Goal: Transaction & Acquisition: Subscribe to service/newsletter

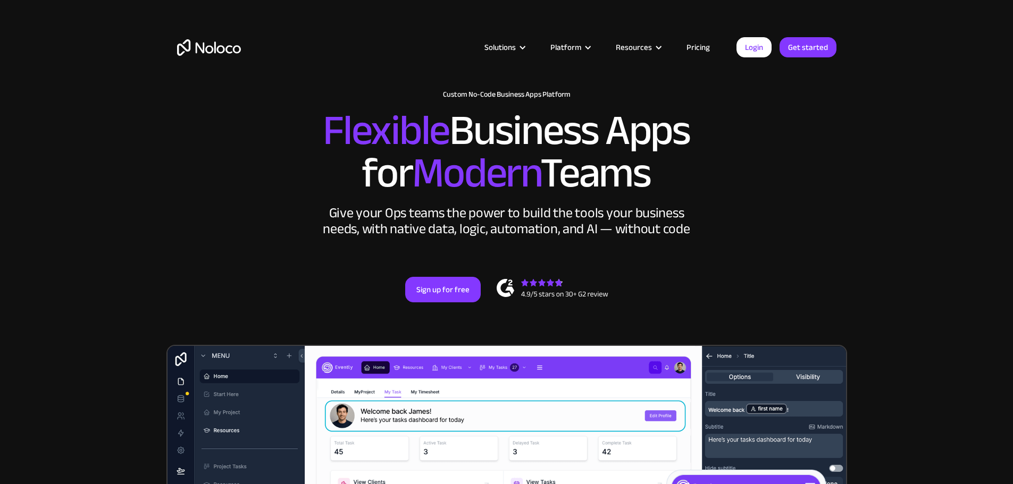
click at [701, 49] on link "Pricing" at bounding box center [698, 47] width 50 height 14
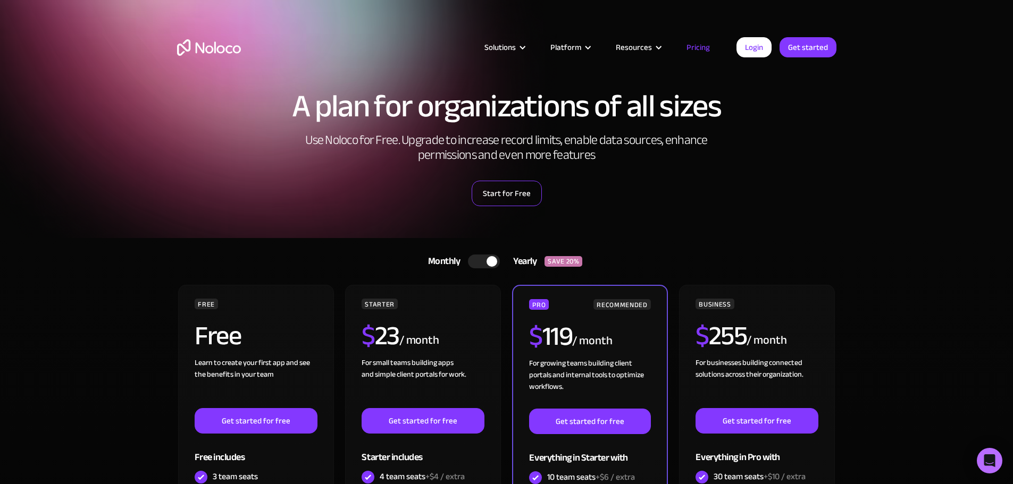
click at [483, 196] on link "Start for Free" at bounding box center [507, 194] width 70 height 26
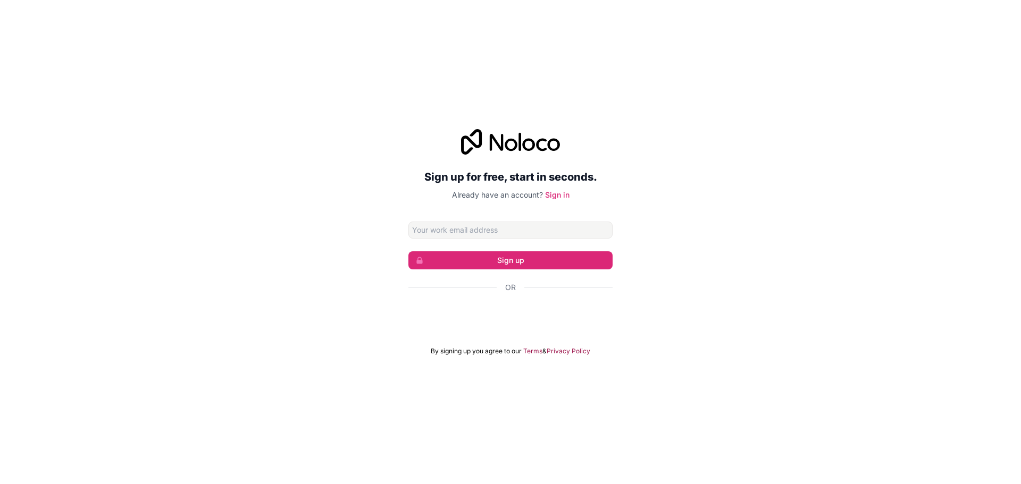
click at [467, 232] on input "Email address" at bounding box center [510, 230] width 204 height 17
type input "info@papadannys.com"
click at [511, 256] on button "Sign up" at bounding box center [510, 261] width 204 height 18
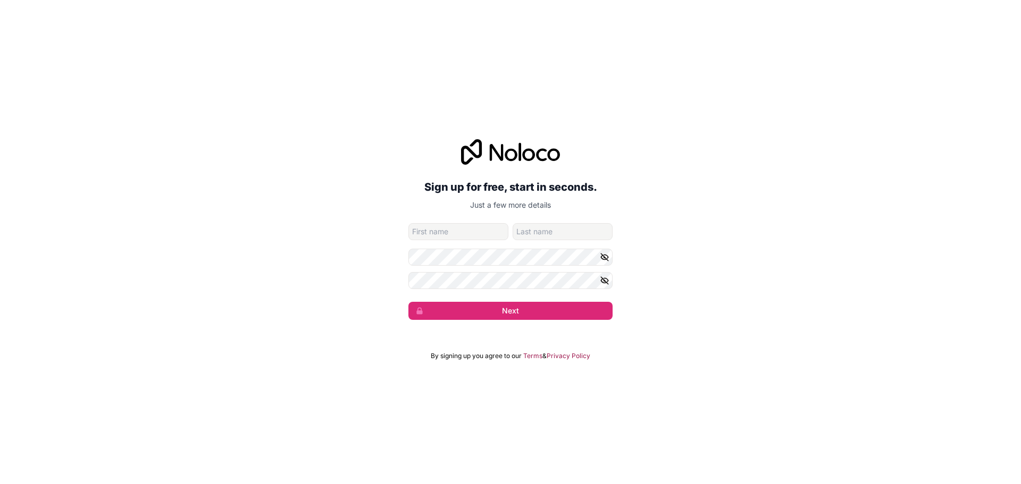
click at [479, 234] on input "given-name" at bounding box center [458, 231] width 100 height 17
type input "N"
type input "Joshua"
type input "Jackson"
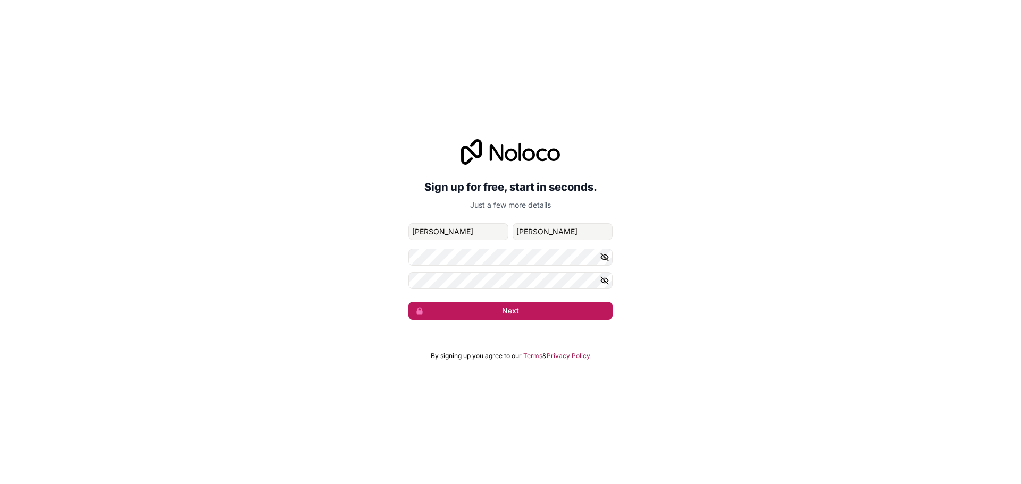
click at [546, 310] on button "Next" at bounding box center [510, 311] width 204 height 18
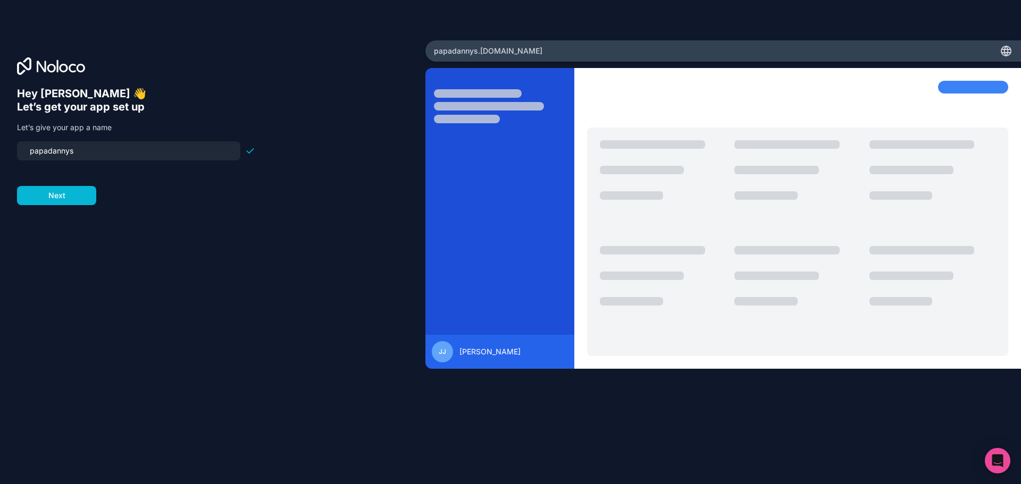
click at [35, 150] on input "papadannys" at bounding box center [128, 151] width 211 height 15
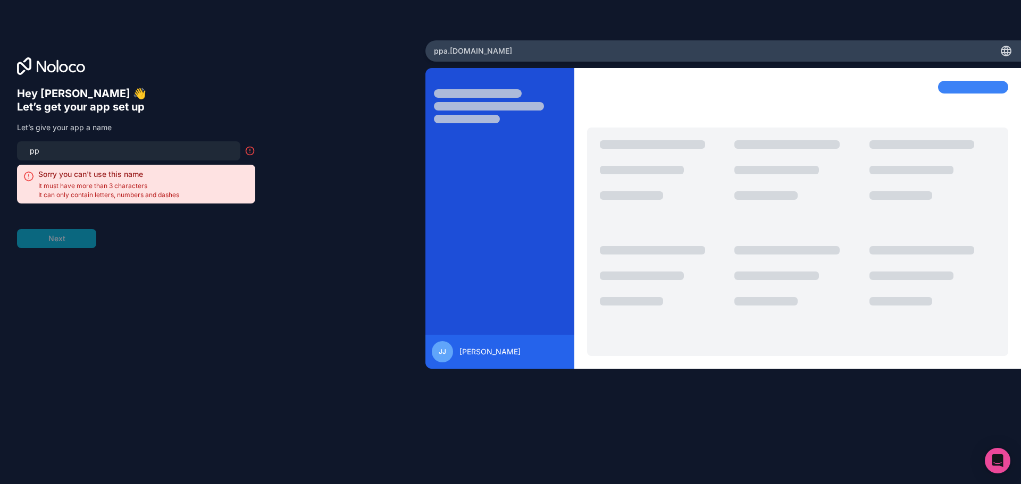
type input "p"
type input "pd"
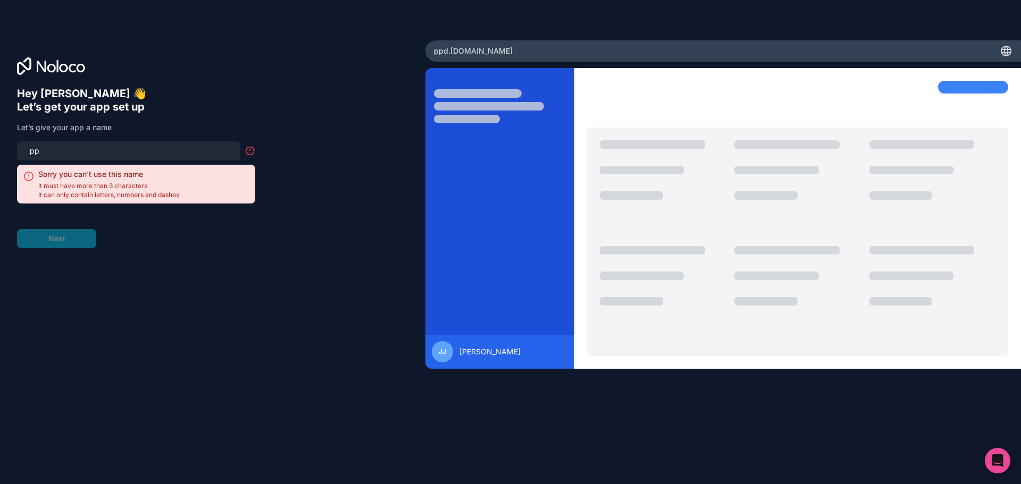
type input "p"
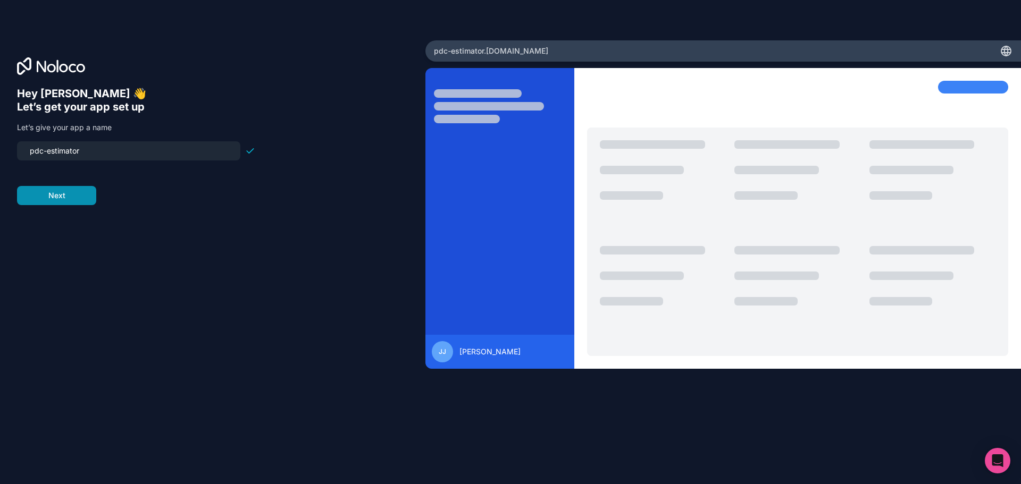
type input "pdc-estimator"
click at [62, 198] on button "Next" at bounding box center [56, 195] width 79 height 19
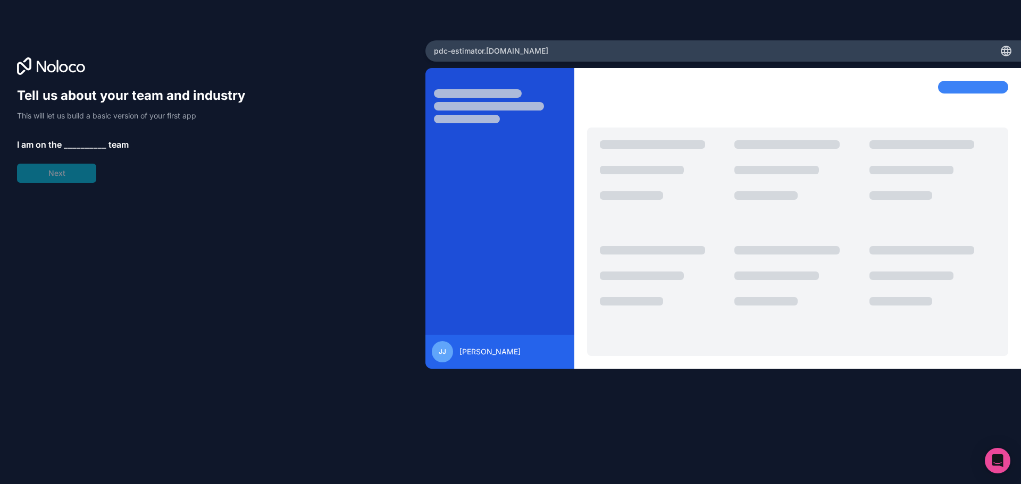
click at [76, 145] on span "__________" at bounding box center [85, 144] width 43 height 13
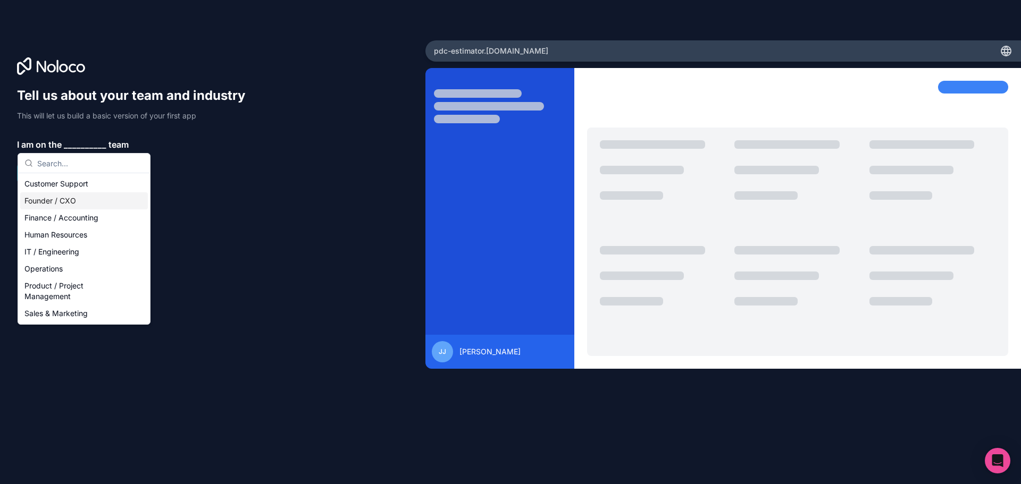
click at [103, 203] on div "Founder / CXO" at bounding box center [84, 201] width 128 height 17
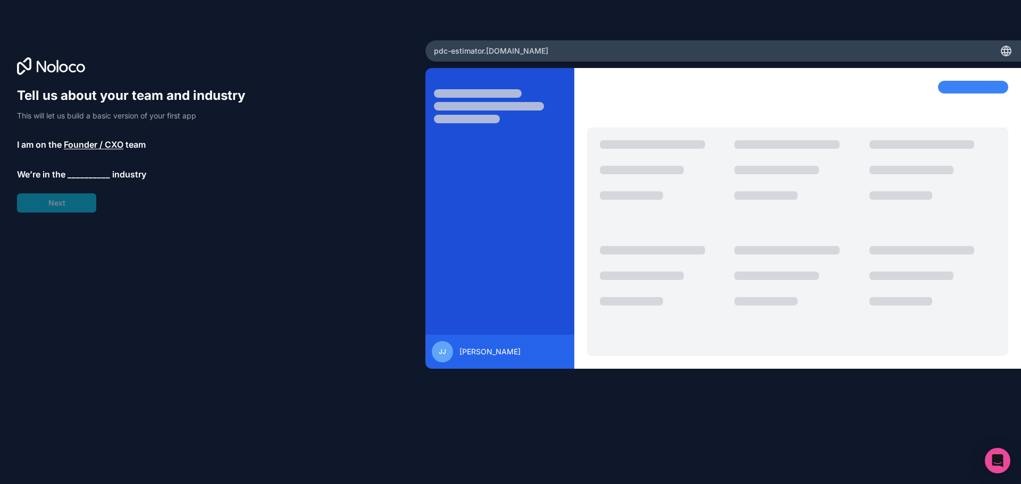
click at [77, 171] on span "__________" at bounding box center [89, 174] width 43 height 13
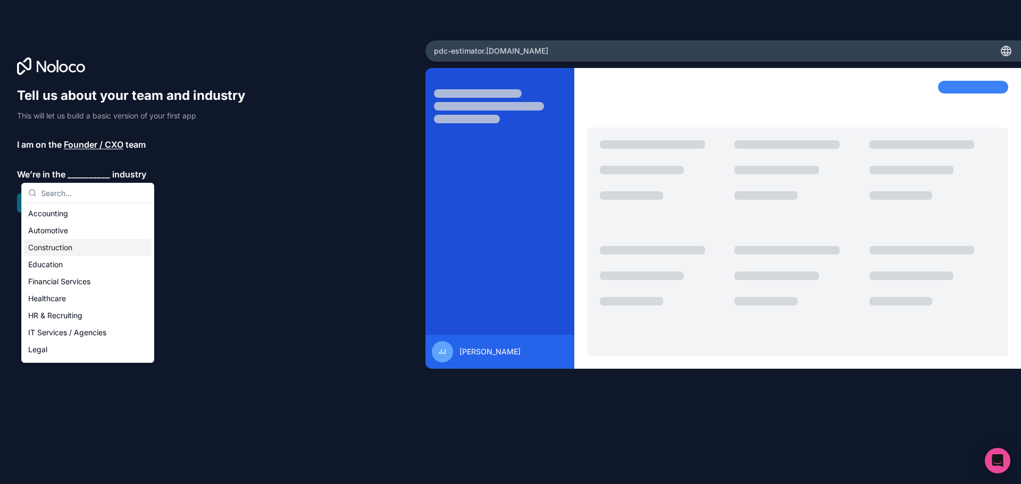
click at [54, 252] on div "Construction" at bounding box center [88, 247] width 128 height 17
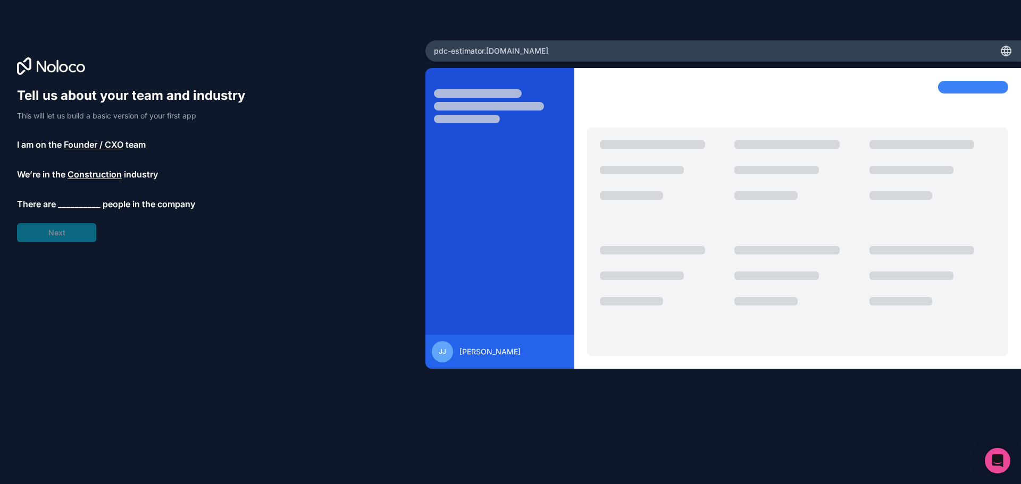
click at [79, 204] on span "__________" at bounding box center [79, 204] width 43 height 13
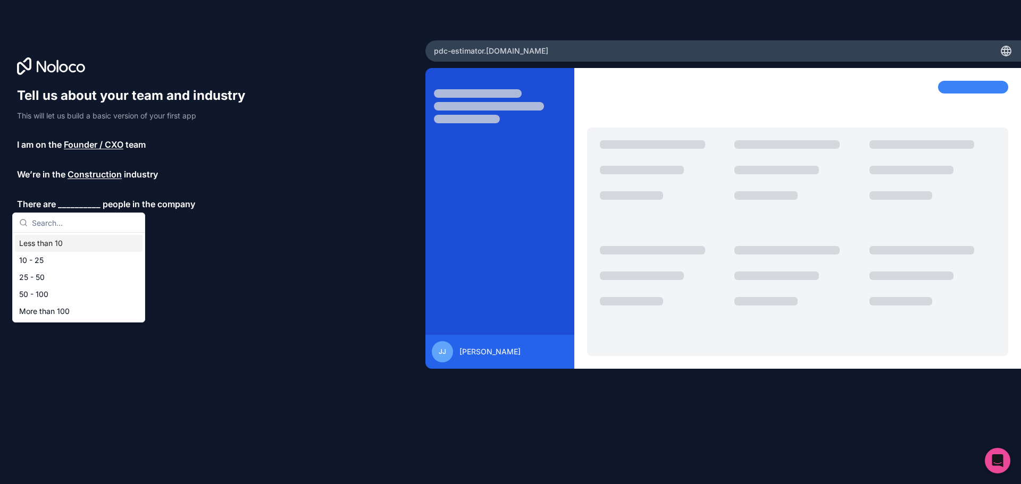
click at [56, 236] on div "Less than 10" at bounding box center [79, 243] width 128 height 17
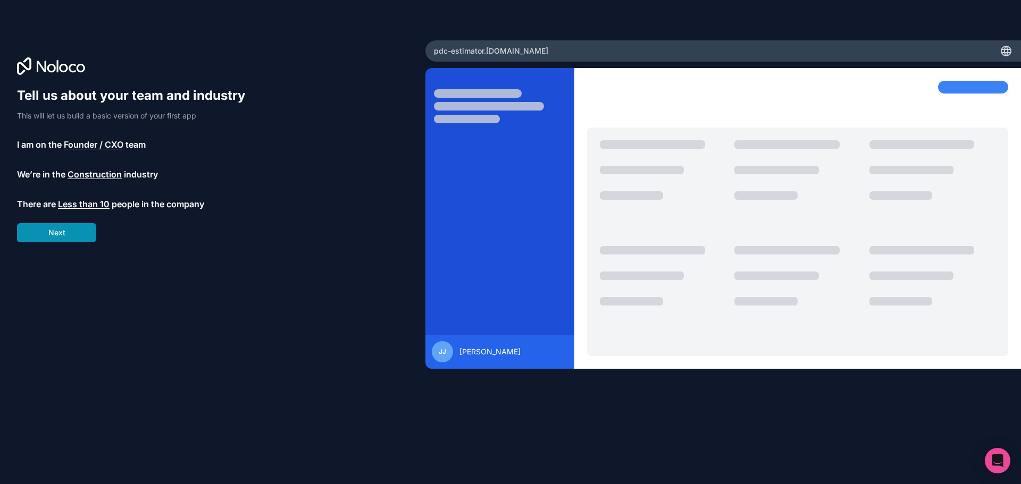
click at [62, 232] on button "Next" at bounding box center [56, 232] width 79 height 19
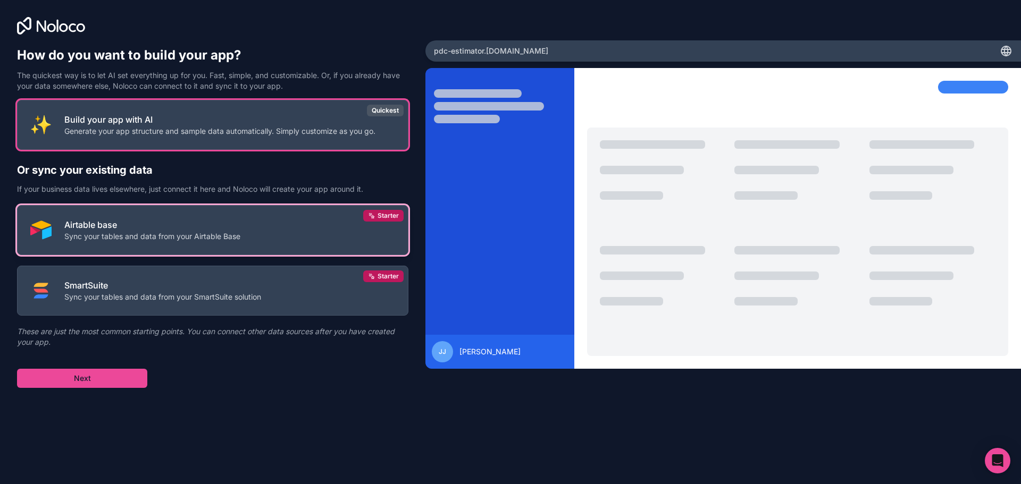
click at [185, 245] on button "Airtable base Sync your tables and data from your Airtable Base Starter" at bounding box center [212, 230] width 391 height 50
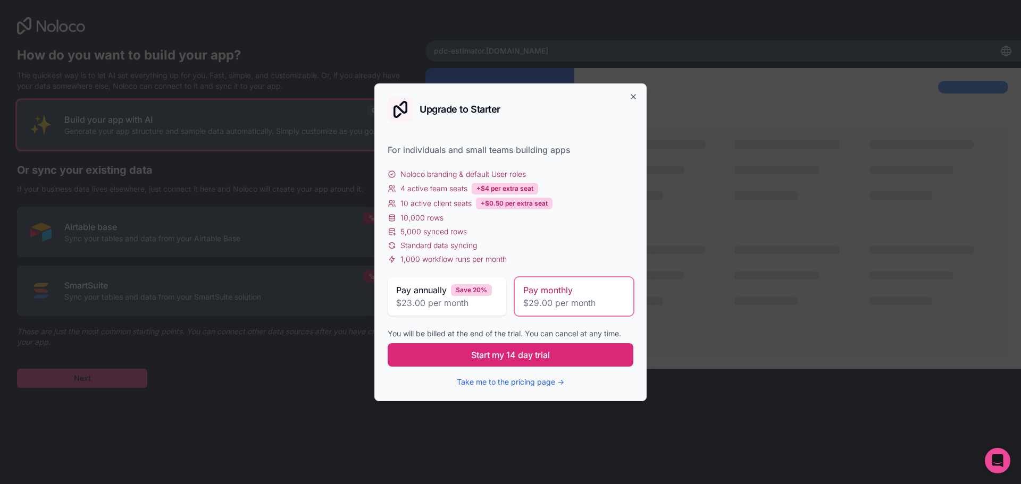
click at [521, 352] on span "Start my 14 day trial" at bounding box center [510, 355] width 79 height 13
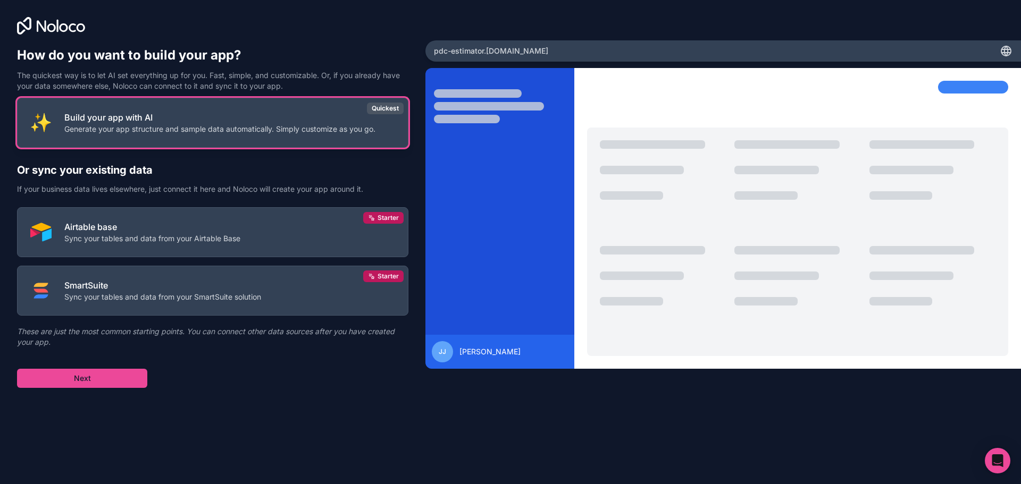
click at [189, 130] on p "Generate your app structure and sample data automatically. Simply customize as …" at bounding box center [219, 129] width 311 height 11
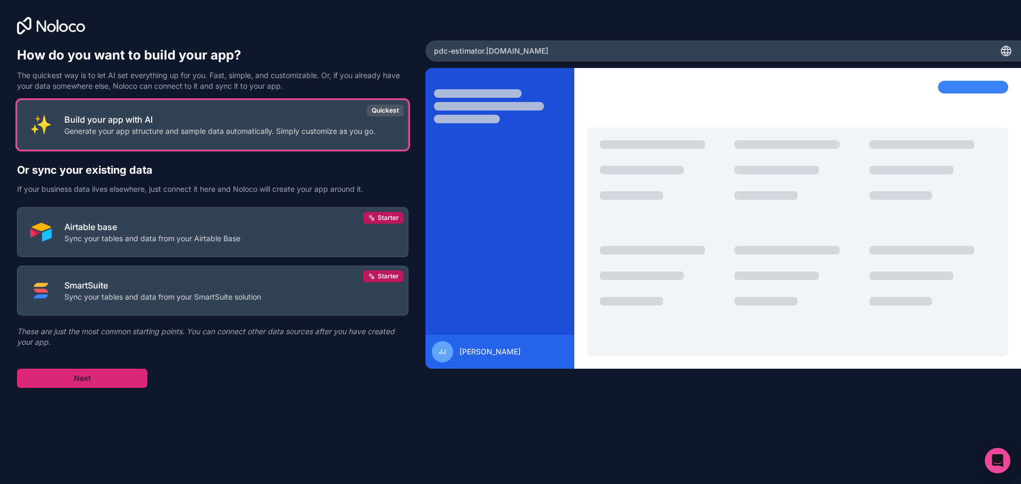
click at [110, 371] on button "Next" at bounding box center [82, 378] width 130 height 19
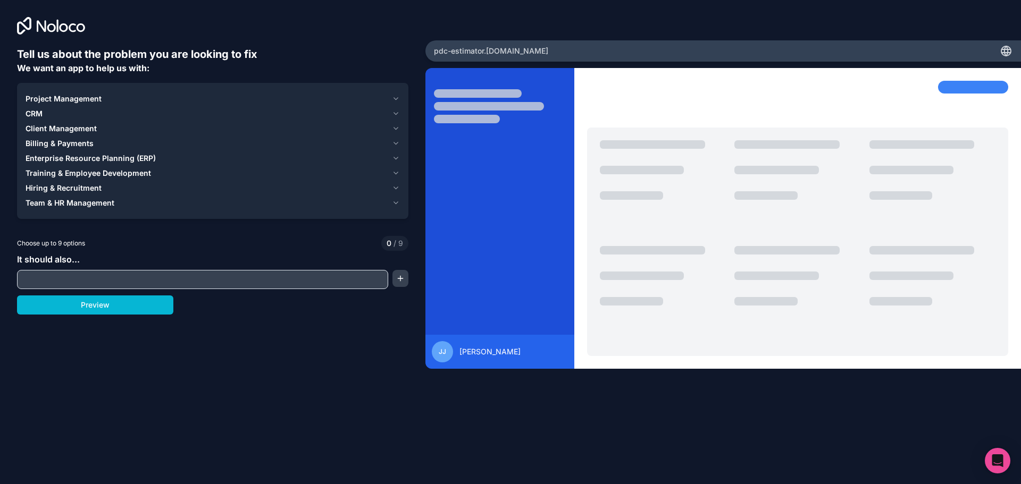
click at [128, 99] on div "Project Management" at bounding box center [207, 99] width 362 height 11
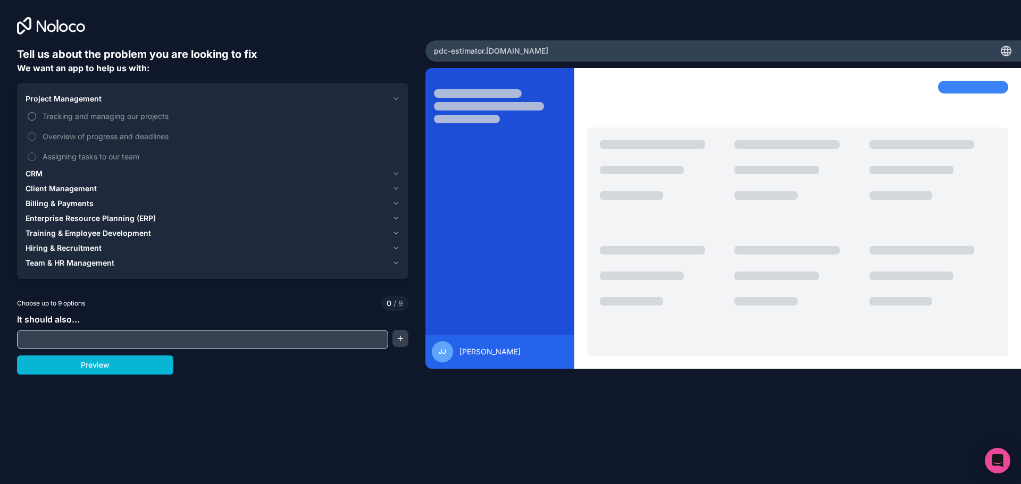
click at [120, 119] on span "Tracking and managing our projects" at bounding box center [220, 116] width 355 height 11
click at [36, 119] on button "Tracking and managing our projects" at bounding box center [32, 116] width 9 height 9
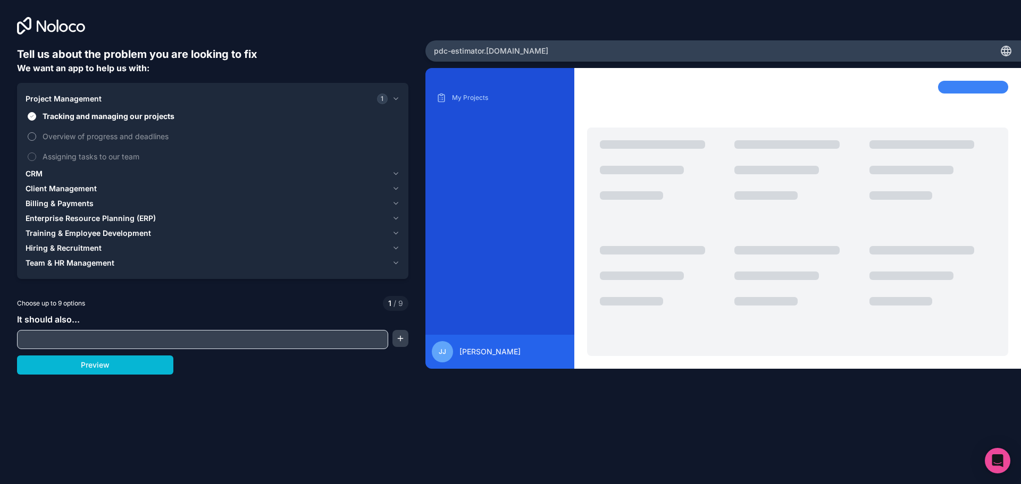
click at [116, 138] on span "Overview of progress and deadlines" at bounding box center [220, 136] width 355 height 11
click at [36, 138] on button "Overview of progress and deadlines" at bounding box center [32, 136] width 9 height 9
click at [103, 175] on div "CRM" at bounding box center [207, 174] width 362 height 11
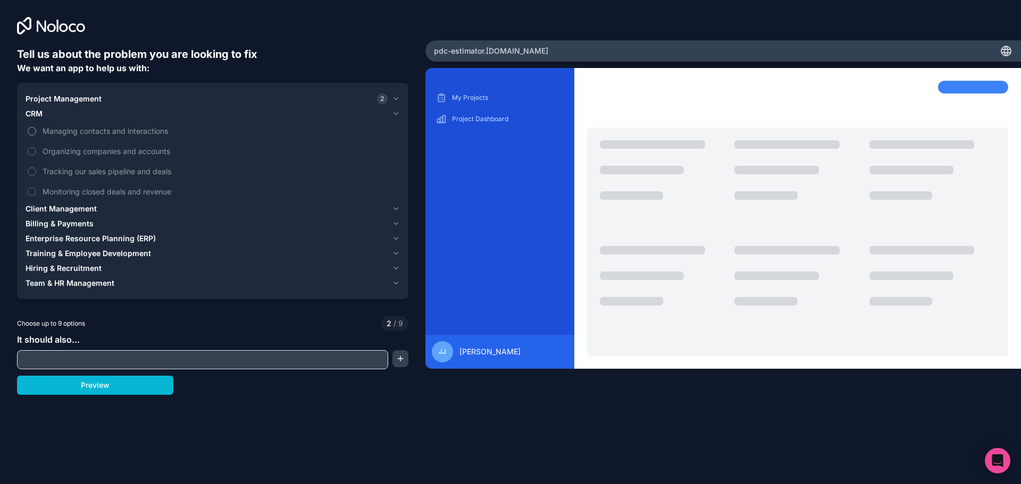
click at [119, 130] on span "Managing contacts and interactions" at bounding box center [220, 131] width 355 height 11
click at [36, 130] on button "Managing contacts and interactions" at bounding box center [32, 131] width 9 height 9
click at [127, 173] on span "Tracking our sales pipeline and deals" at bounding box center [220, 171] width 355 height 11
click at [36, 173] on button "Tracking our sales pipeline and deals" at bounding box center [32, 172] width 9 height 9
click at [141, 193] on span "Monitoring closed deals and revenue" at bounding box center [220, 191] width 355 height 11
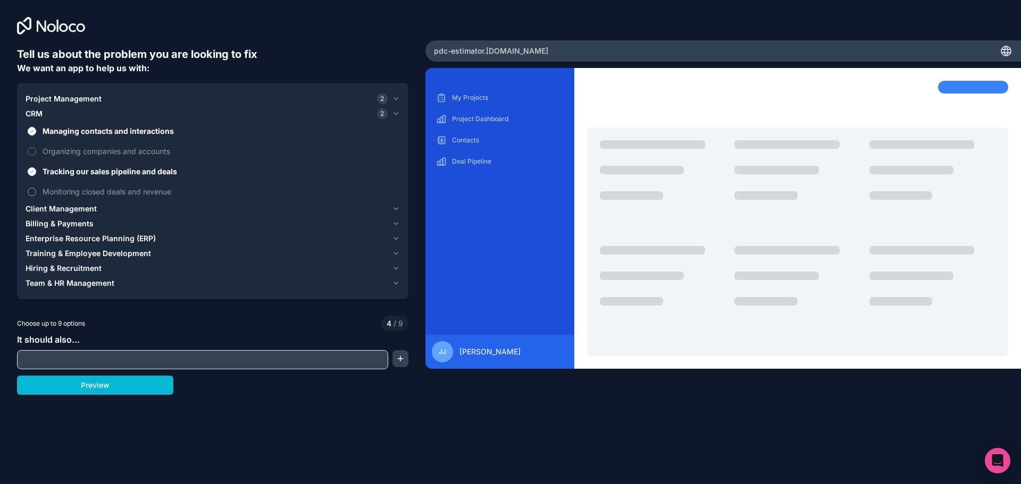
click at [78, 187] on span "Monitoring closed deals and revenue" at bounding box center [220, 191] width 355 height 11
click at [36, 188] on button "Monitoring closed deals and revenue" at bounding box center [32, 192] width 9 height 9
click at [73, 191] on span "Monitoring closed deals and revenue" at bounding box center [220, 191] width 355 height 11
click at [36, 191] on button "Monitoring closed deals and revenue" at bounding box center [32, 192] width 9 height 9
click at [73, 191] on span "Monitoring closed deals and revenue" at bounding box center [220, 191] width 355 height 11
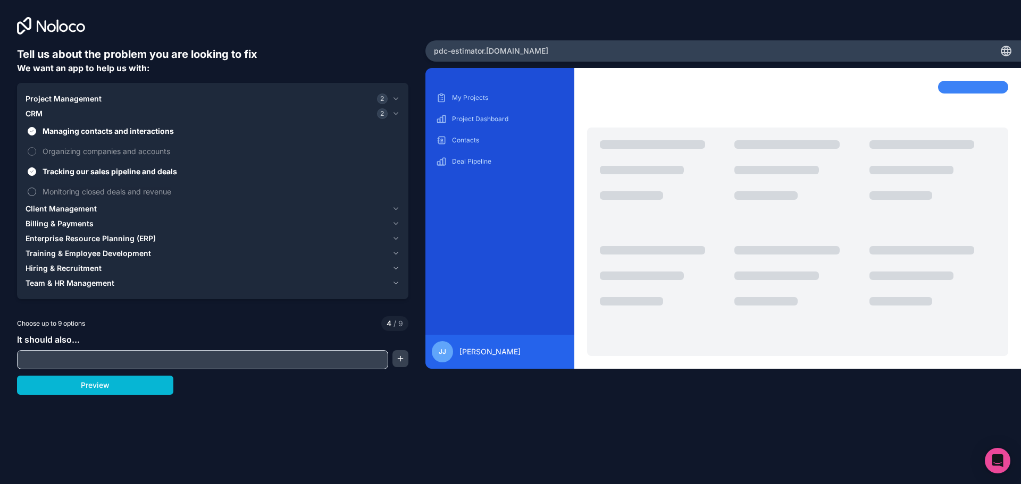
click at [36, 191] on button "Monitoring closed deals and revenue" at bounding box center [32, 192] width 9 height 9
click at [92, 150] on span "Organizing companies and accounts" at bounding box center [220, 151] width 355 height 11
click at [36, 150] on button "Organizing companies and accounts" at bounding box center [32, 151] width 9 height 9
click at [92, 150] on span "Organizing companies and accounts" at bounding box center [220, 151] width 355 height 11
click at [36, 150] on button "Organizing companies and accounts" at bounding box center [32, 151] width 9 height 9
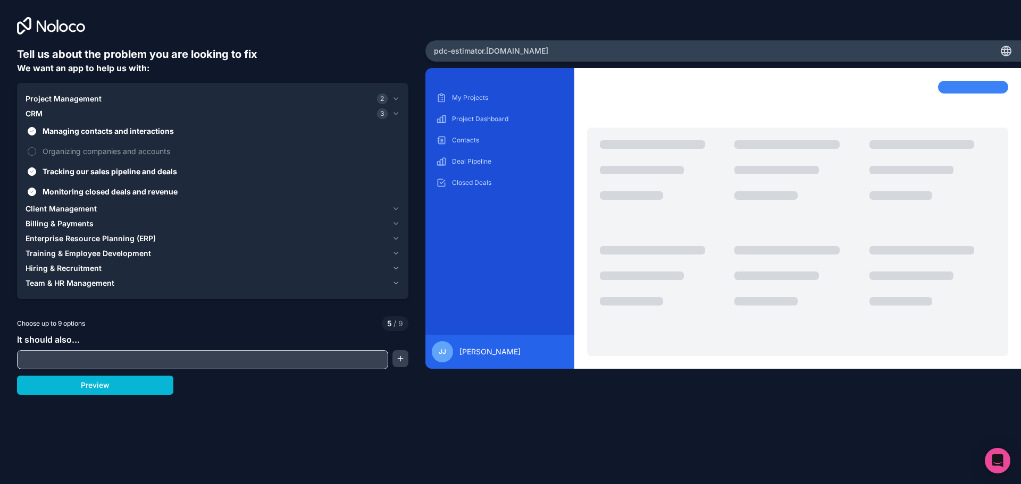
click at [85, 211] on span "Client Management" at bounding box center [61, 209] width 71 height 11
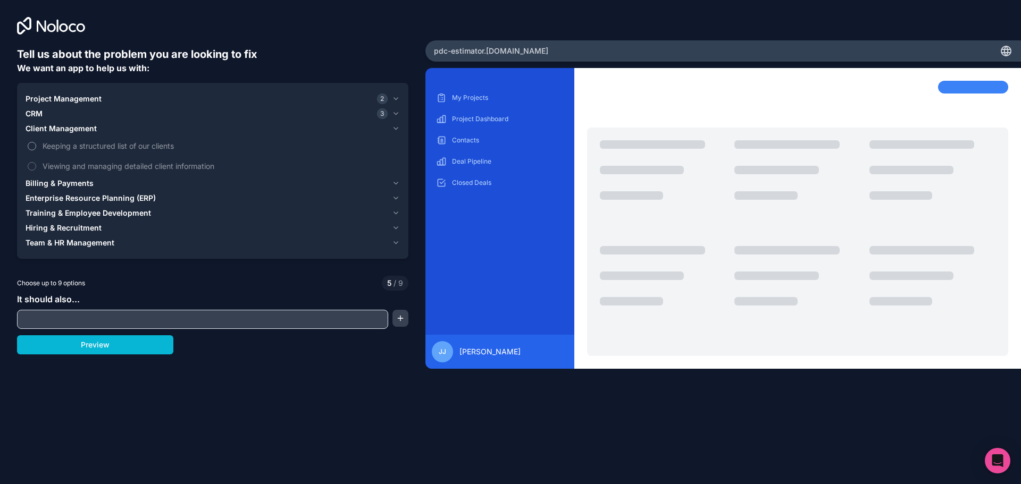
click at [64, 148] on span "Keeping a structured list of our clients" at bounding box center [220, 145] width 355 height 11
click at [36, 148] on button "Keeping a structured list of our clients" at bounding box center [32, 146] width 9 height 9
click at [68, 170] on span "Viewing and managing detailed client information" at bounding box center [220, 166] width 355 height 11
click at [36, 170] on button "Viewing and managing detailed client information" at bounding box center [32, 166] width 9 height 9
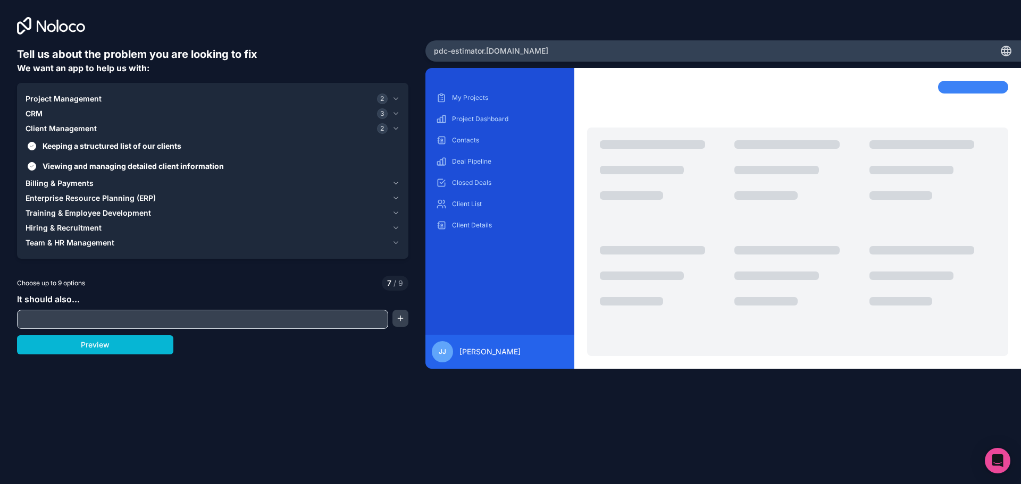
click at [69, 182] on span "Billing & Payments" at bounding box center [60, 183] width 68 height 11
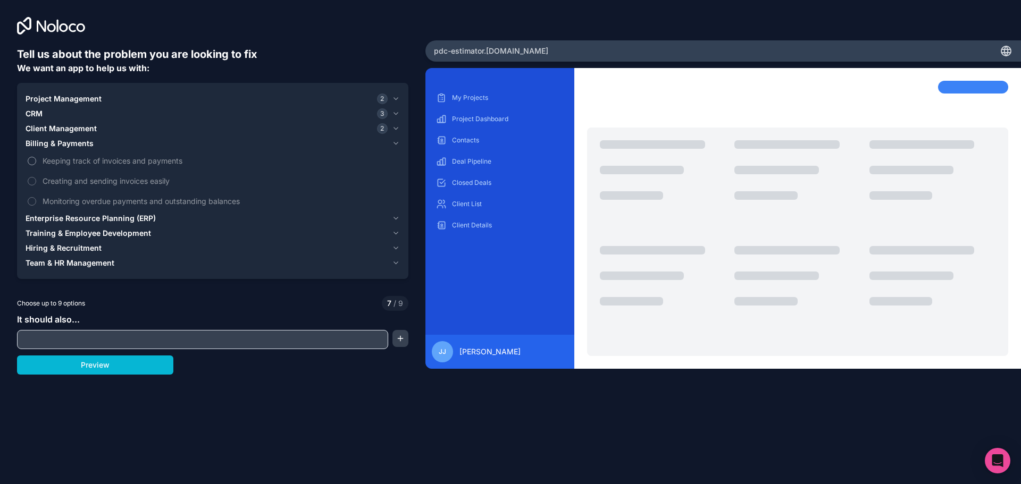
click at [71, 163] on span "Keeping track of invoices and payments" at bounding box center [220, 160] width 355 height 11
click at [36, 163] on button "Keeping track of invoices and payments" at bounding box center [32, 161] width 9 height 9
click at [79, 183] on span "Creating and sending invoices easily" at bounding box center [220, 180] width 355 height 11
click at [36, 183] on button "Creating and sending invoices easily" at bounding box center [32, 181] width 9 height 9
click at [78, 202] on span "Monitoring overdue payments and outstanding balances" at bounding box center [220, 201] width 355 height 11
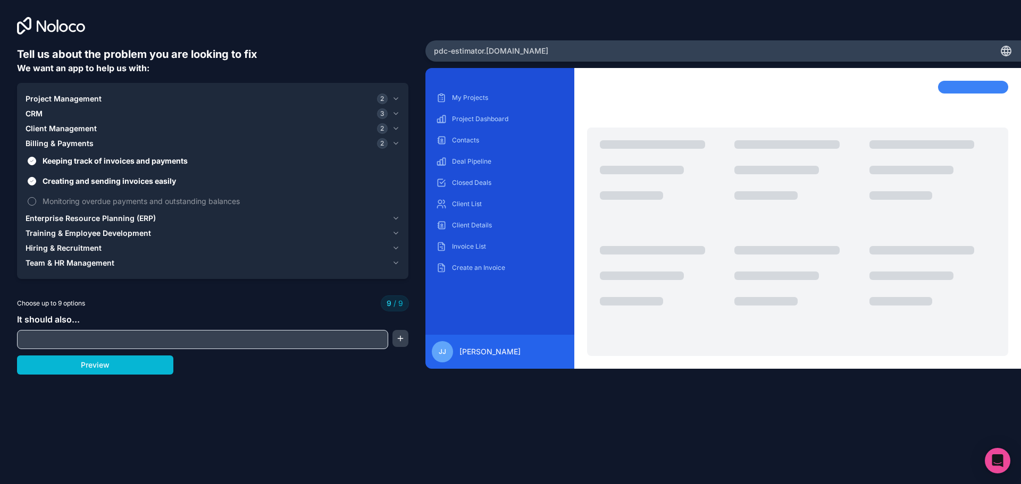
click at [74, 204] on span "Monitoring overdue payments and outstanding balances" at bounding box center [220, 201] width 355 height 11
click at [38, 204] on label "Monitoring overdue payments and outstanding balances" at bounding box center [213, 201] width 374 height 20
click at [49, 200] on span "Monitoring overdue payments and outstanding balances" at bounding box center [220, 201] width 355 height 11
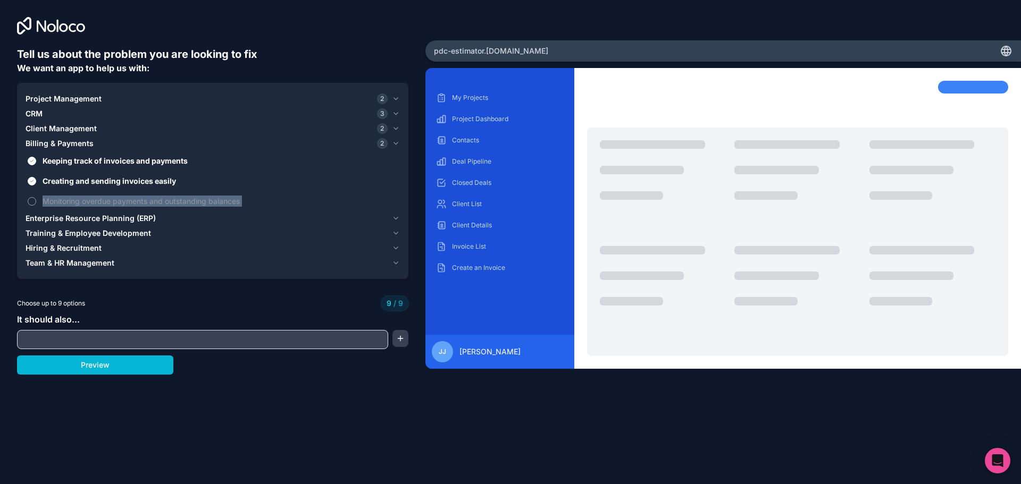
click at [49, 199] on span "Monitoring overdue payments and outstanding balances" at bounding box center [220, 201] width 355 height 11
click at [106, 182] on span "Creating and sending invoices easily" at bounding box center [220, 180] width 355 height 11
click at [36, 182] on button "Creating and sending invoices easily" at bounding box center [32, 181] width 9 height 9
click at [113, 160] on span "Keeping track of invoices and payments" at bounding box center [220, 160] width 355 height 11
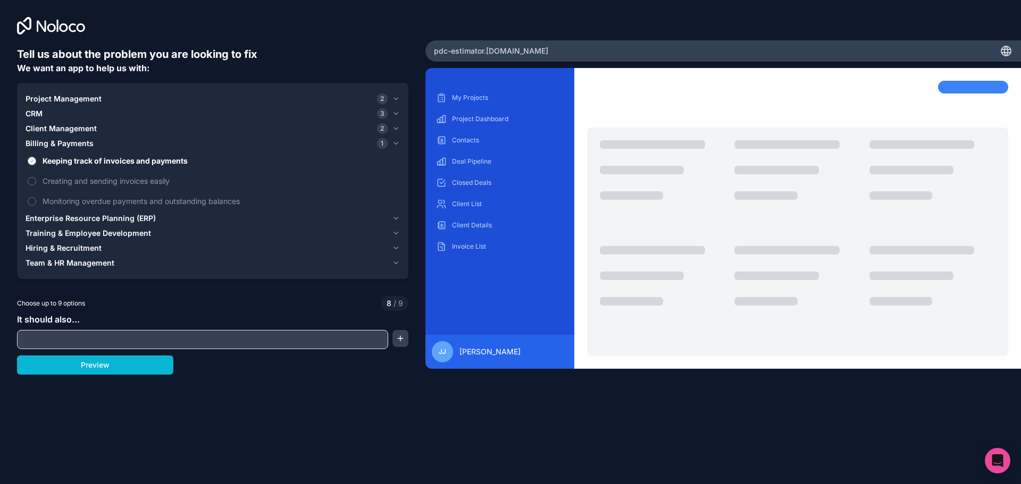
click at [36, 160] on button "Keeping track of invoices and payments" at bounding box center [32, 161] width 9 height 9
click at [53, 96] on span "Project Management" at bounding box center [64, 99] width 76 height 11
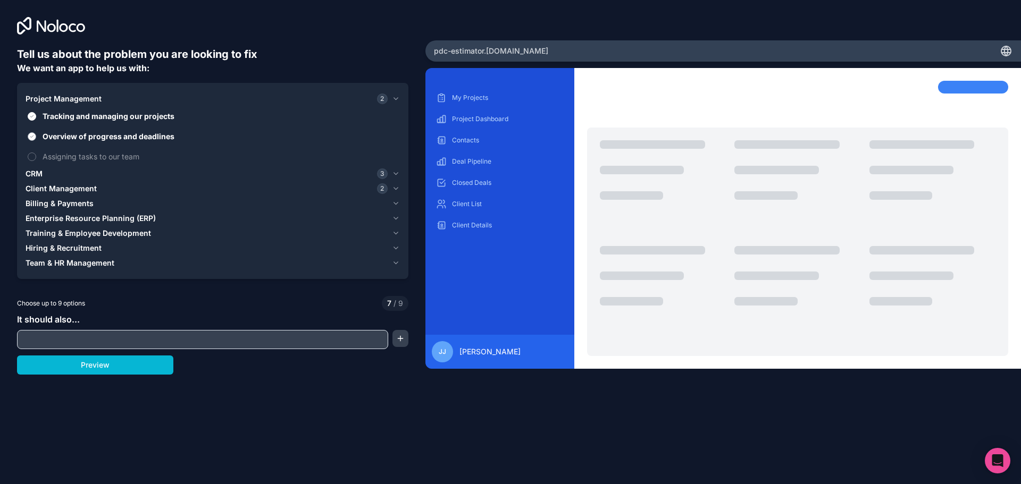
click at [61, 134] on span "Overview of progress and deadlines" at bounding box center [220, 136] width 355 height 11
click at [36, 134] on button "Overview of progress and deadlines" at bounding box center [32, 136] width 9 height 9
click at [77, 96] on span "Project Management" at bounding box center [64, 99] width 76 height 11
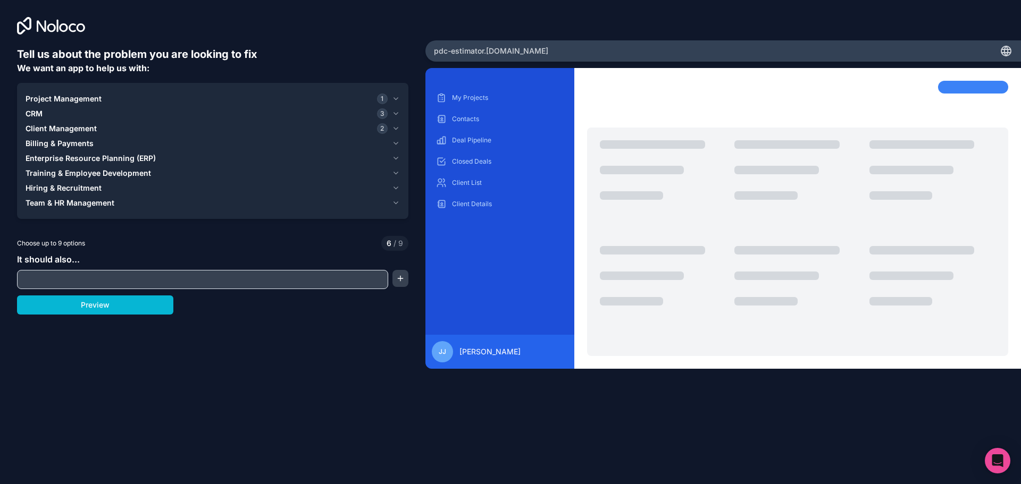
click at [74, 115] on div "CRM 3" at bounding box center [207, 113] width 362 height 11
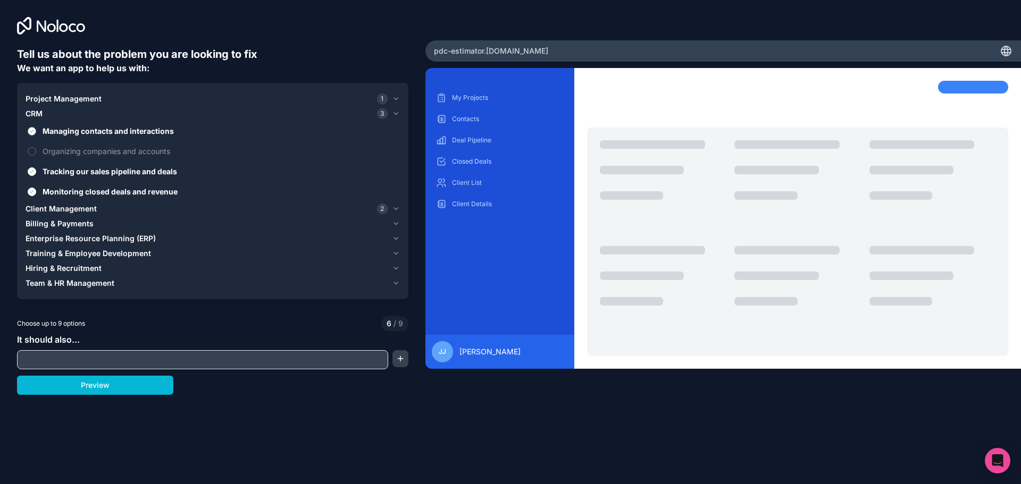
click at [78, 129] on span "Managing contacts and interactions" at bounding box center [220, 131] width 355 height 11
click at [36, 129] on button "Managing contacts and interactions" at bounding box center [32, 131] width 9 height 9
click at [66, 166] on span "Tracking our sales pipeline and deals" at bounding box center [220, 171] width 355 height 11
click at [36, 168] on button "Tracking our sales pipeline and deals" at bounding box center [32, 172] width 9 height 9
click at [59, 210] on span "Client Management" at bounding box center [61, 209] width 71 height 11
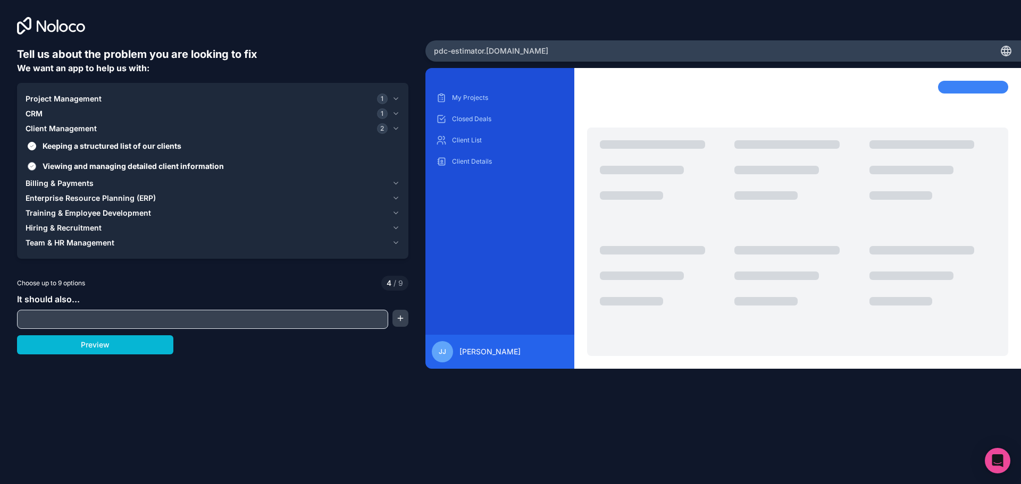
click at [73, 169] on span "Viewing and managing detailed client information" at bounding box center [220, 166] width 355 height 11
click at [36, 169] on button "Viewing and managing detailed client information" at bounding box center [32, 166] width 9 height 9
click at [73, 171] on span "Viewing and managing detailed client information" at bounding box center [220, 166] width 355 height 11
click at [36, 171] on button "Viewing and managing detailed client information" at bounding box center [32, 166] width 9 height 9
click at [73, 181] on span "Billing & Payments" at bounding box center [60, 183] width 68 height 11
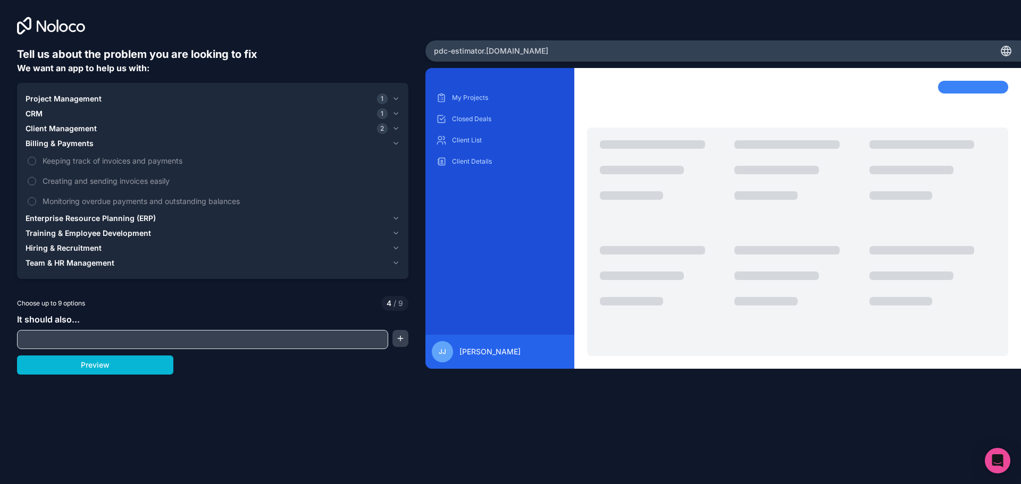
click at [78, 220] on span "Enterprise Resource Planning (ERP)" at bounding box center [91, 218] width 130 height 11
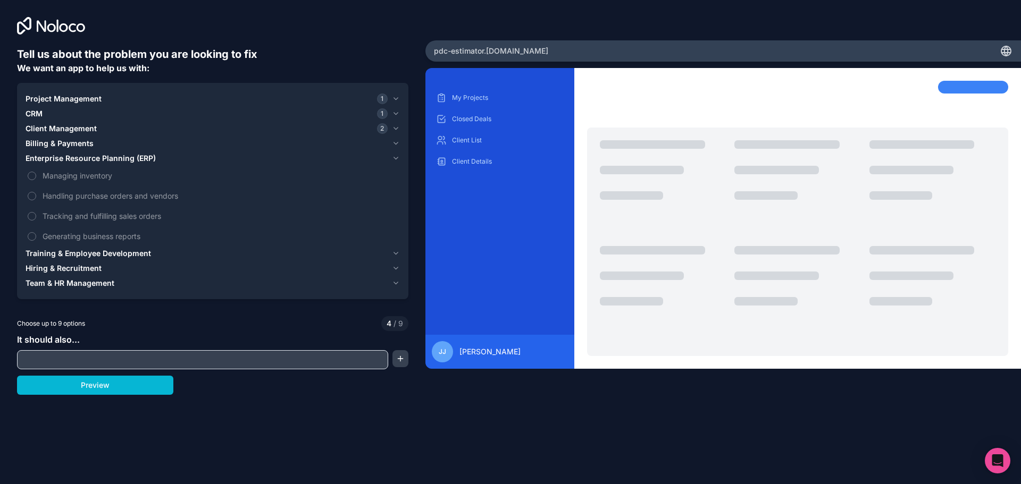
click at [88, 252] on span "Training & Employee Development" at bounding box center [89, 253] width 126 height 11
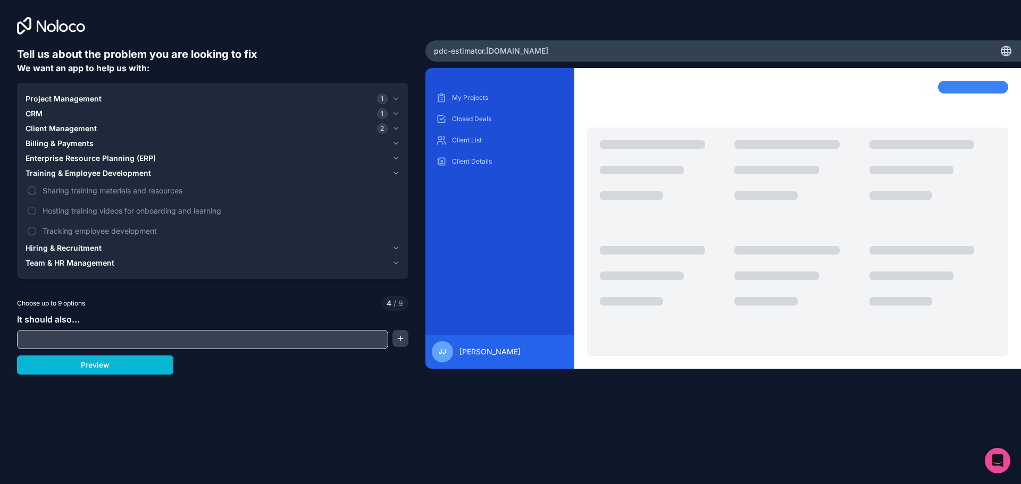
click at [53, 251] on span "Hiring & Recruitment" at bounding box center [64, 248] width 76 height 11
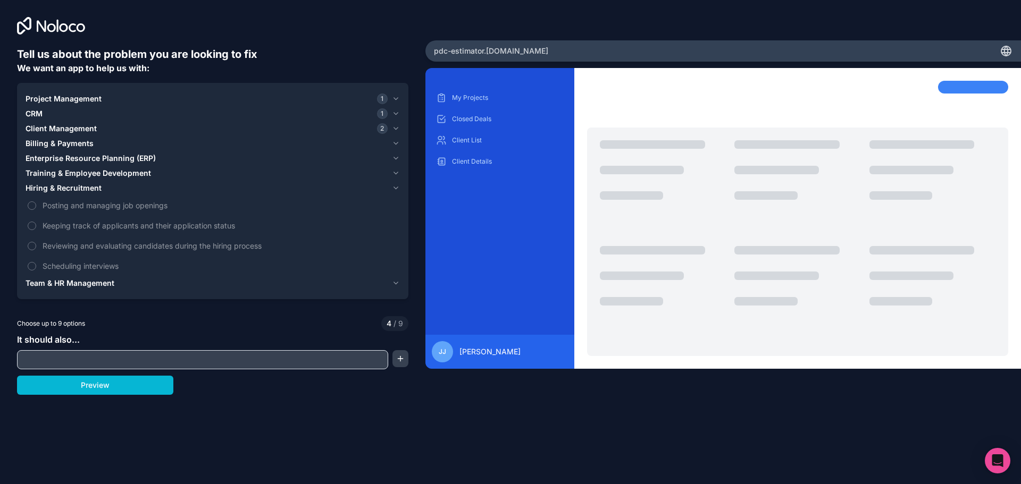
click at [88, 284] on span "Team & HR Management" at bounding box center [70, 283] width 89 height 11
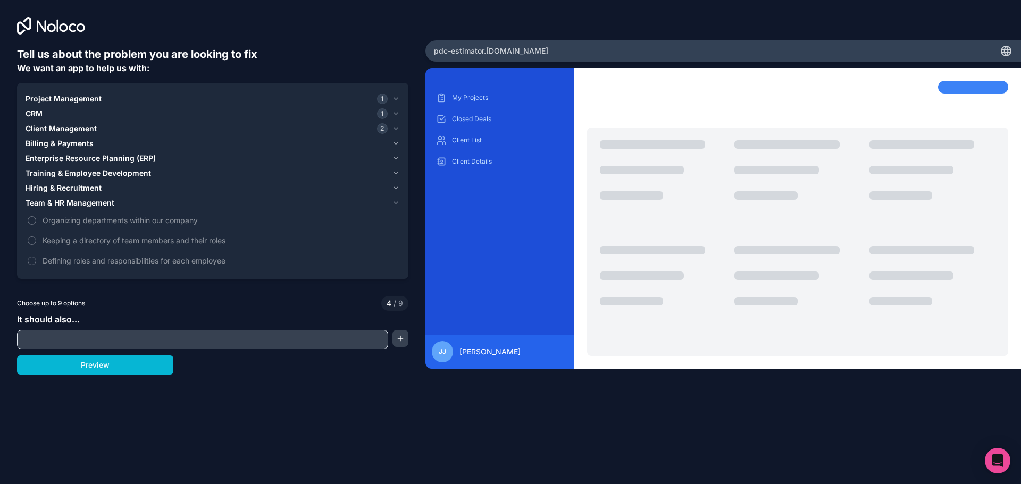
click at [79, 101] on span "Project Management" at bounding box center [64, 99] width 76 height 11
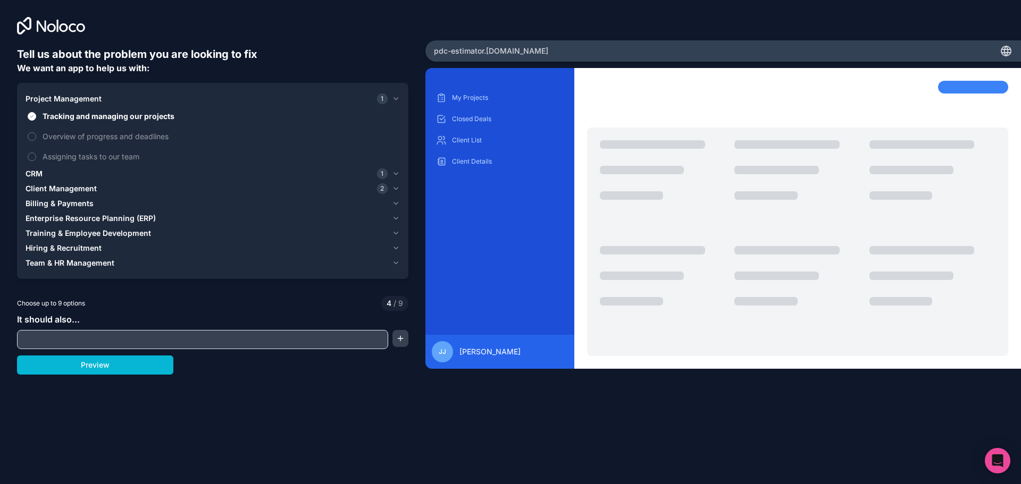
click at [73, 237] on span "Training & Employee Development" at bounding box center [89, 233] width 126 height 11
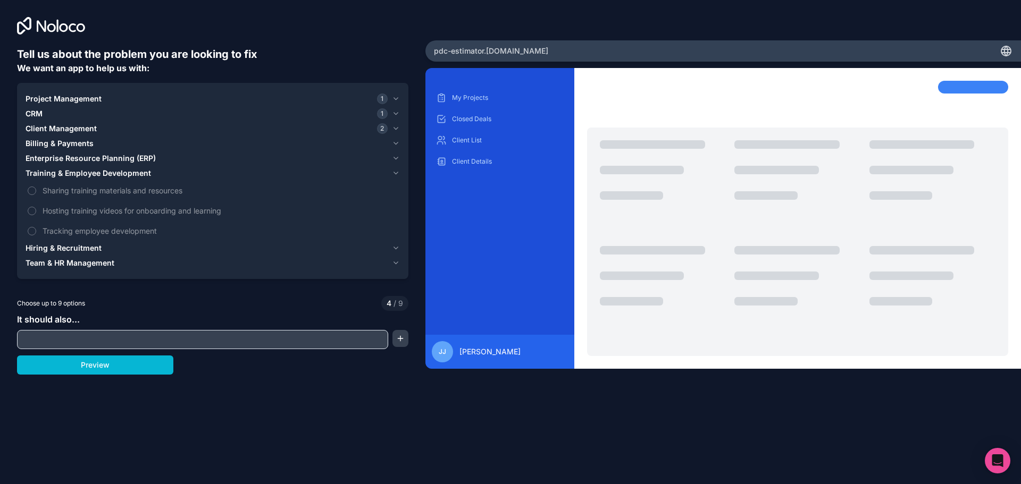
click at [111, 154] on span "Enterprise Resource Planning (ERP)" at bounding box center [91, 158] width 130 height 11
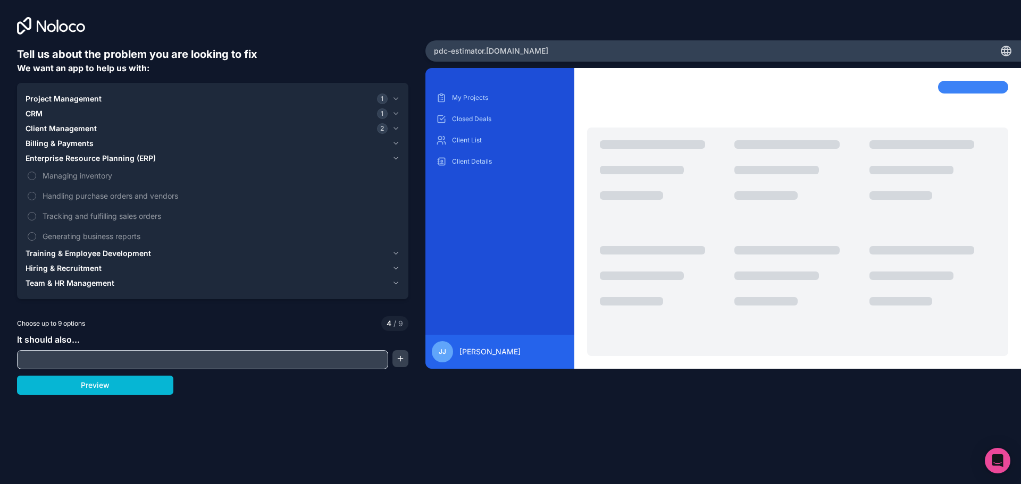
click at [60, 143] on span "Billing & Payments" at bounding box center [60, 143] width 68 height 11
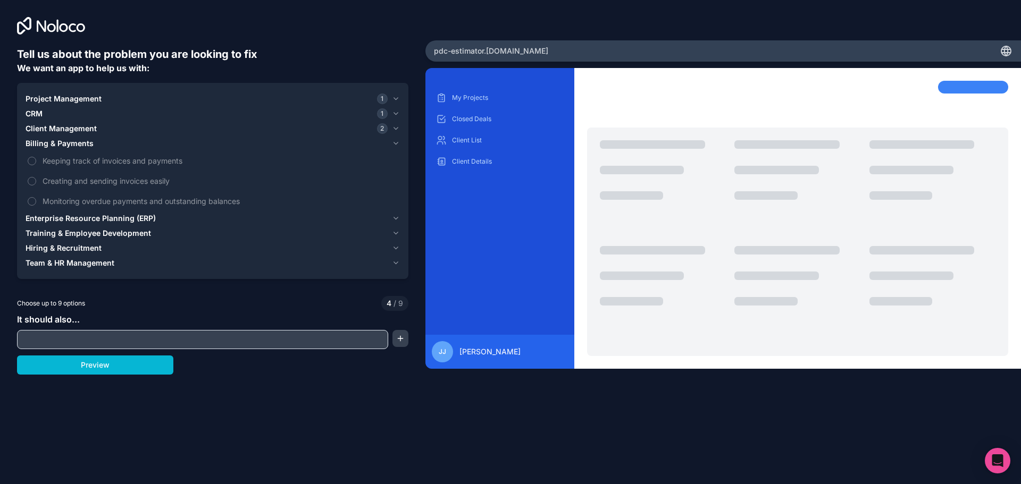
click at [72, 127] on span "Client Management" at bounding box center [61, 128] width 71 height 11
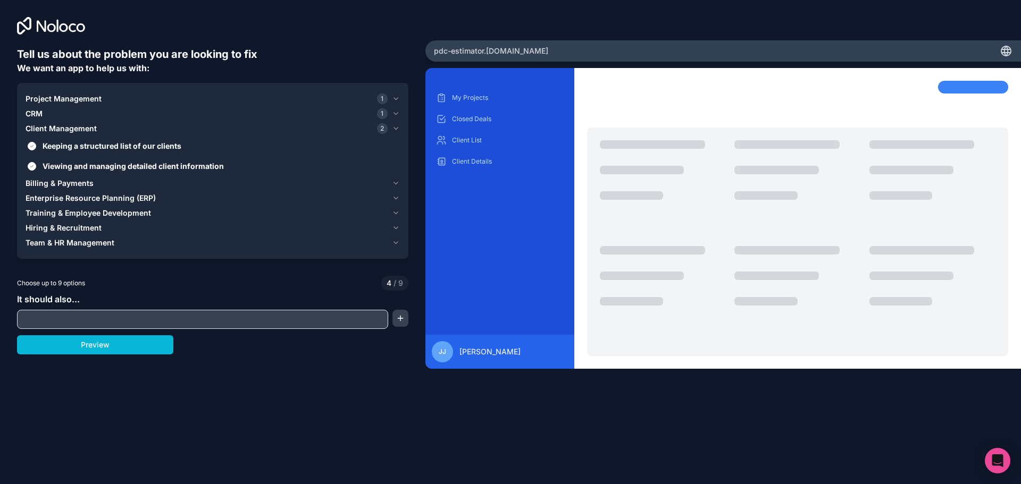
click at [62, 113] on div "CRM 1" at bounding box center [207, 113] width 362 height 11
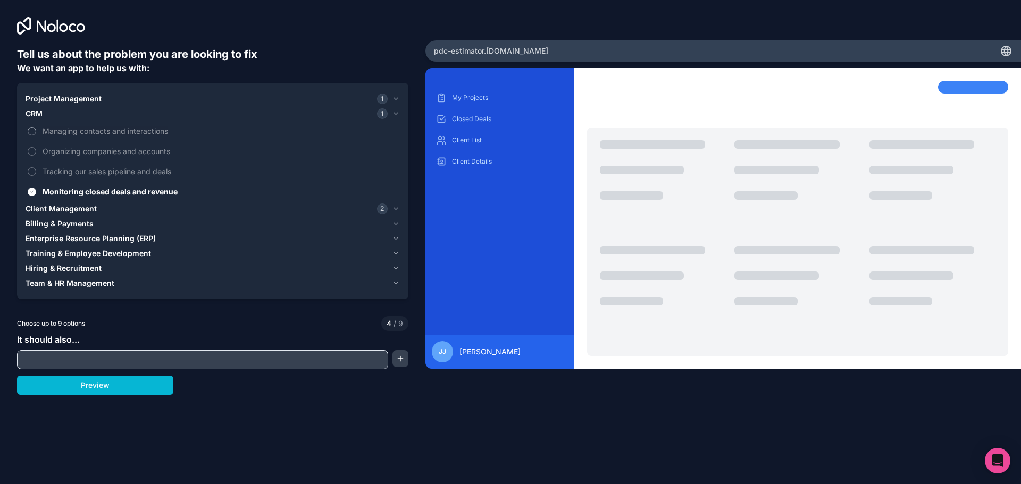
click at [74, 133] on span "Managing contacts and interactions" at bounding box center [220, 131] width 355 height 11
click at [36, 133] on button "Managing contacts and interactions" at bounding box center [32, 131] width 9 height 9
click at [90, 132] on span "Managing contacts and interactions" at bounding box center [220, 131] width 355 height 11
click at [36, 132] on button "Managing contacts and interactions" at bounding box center [32, 131] width 9 height 9
click at [85, 154] on span "Organizing companies and accounts" at bounding box center [220, 151] width 355 height 11
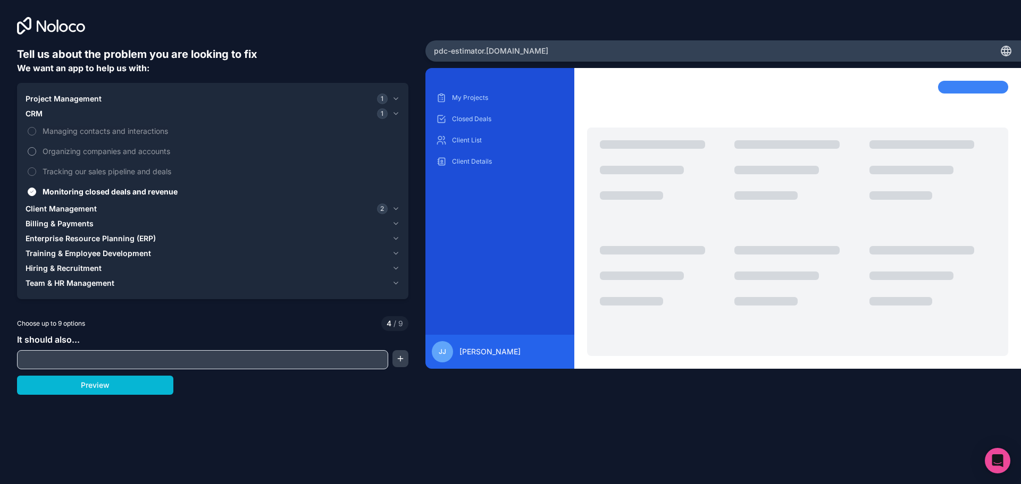
click at [36, 154] on button "Organizing companies and accounts" at bounding box center [32, 151] width 9 height 9
click at [85, 154] on span "Organizing companies and accounts" at bounding box center [220, 151] width 355 height 11
click at [36, 154] on button "Organizing companies and accounts" at bounding box center [32, 151] width 9 height 9
click at [76, 171] on span "Tracking our sales pipeline and deals" at bounding box center [220, 171] width 355 height 11
click at [36, 171] on button "Tracking our sales pipeline and deals" at bounding box center [32, 172] width 9 height 9
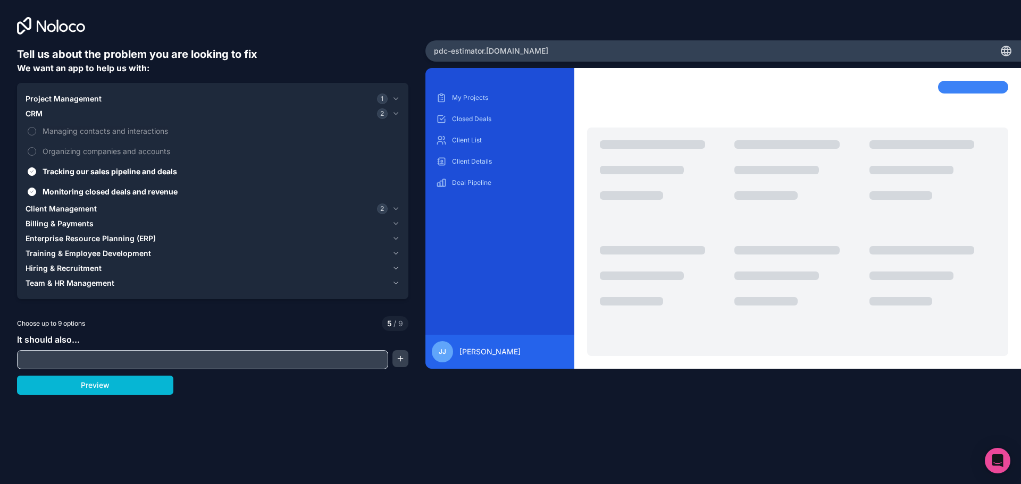
click at [69, 103] on span "Project Management" at bounding box center [64, 99] width 76 height 11
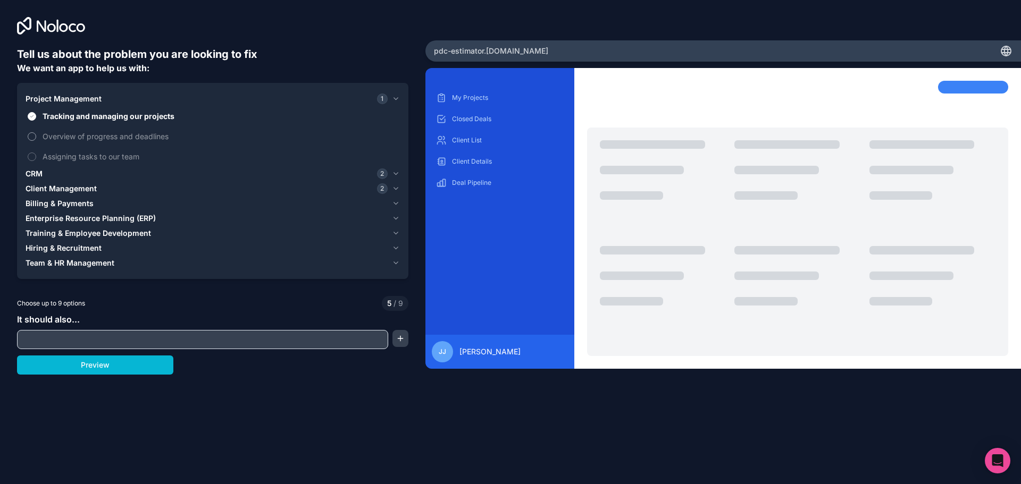
click at [77, 139] on span "Overview of progress and deadlines" at bounding box center [220, 136] width 355 height 11
click at [36, 139] on button "Overview of progress and deadlines" at bounding box center [32, 136] width 9 height 9
click at [75, 158] on span "Assigning tasks to our team" at bounding box center [220, 156] width 355 height 11
click at [36, 158] on button "Assigning tasks to our team" at bounding box center [32, 157] width 9 height 9
click at [68, 175] on div "CRM 2" at bounding box center [207, 174] width 362 height 11
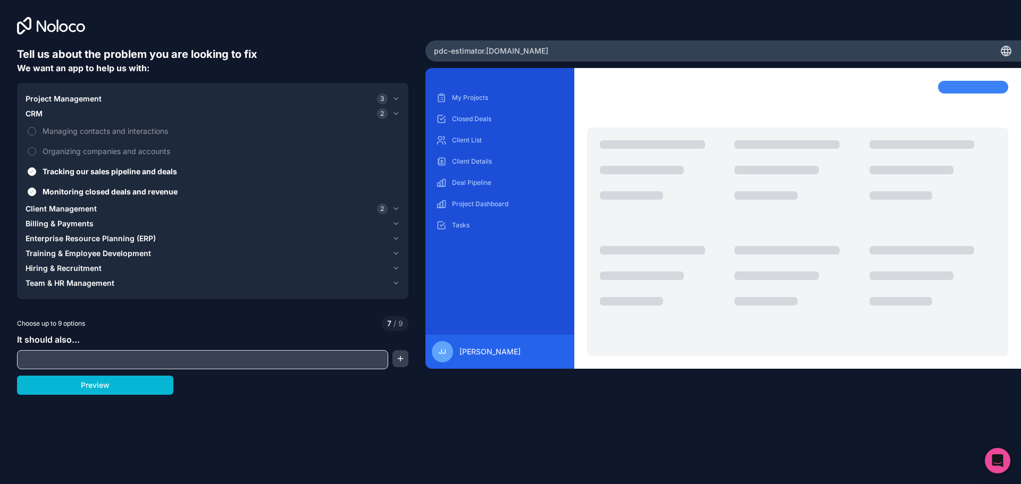
click at [65, 207] on span "Client Management" at bounding box center [61, 209] width 71 height 11
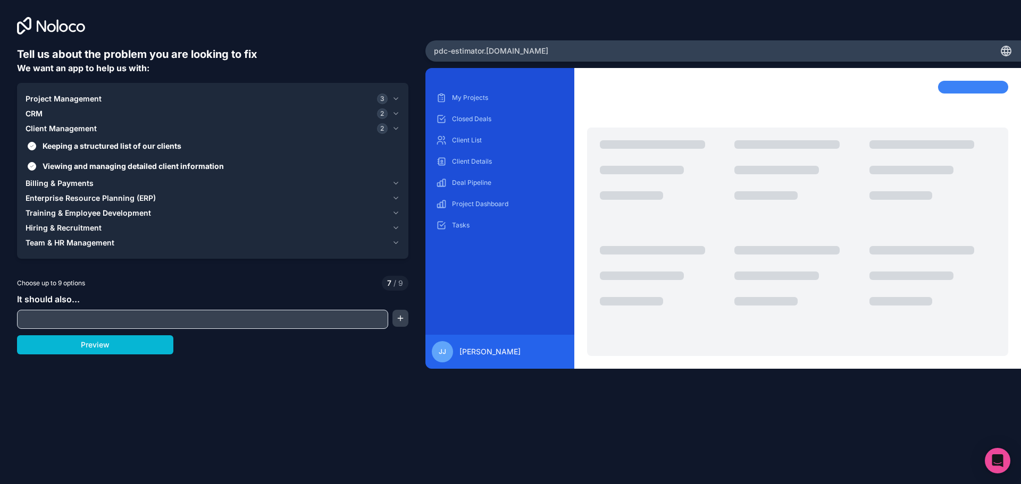
click at [71, 186] on span "Billing & Payments" at bounding box center [60, 183] width 68 height 11
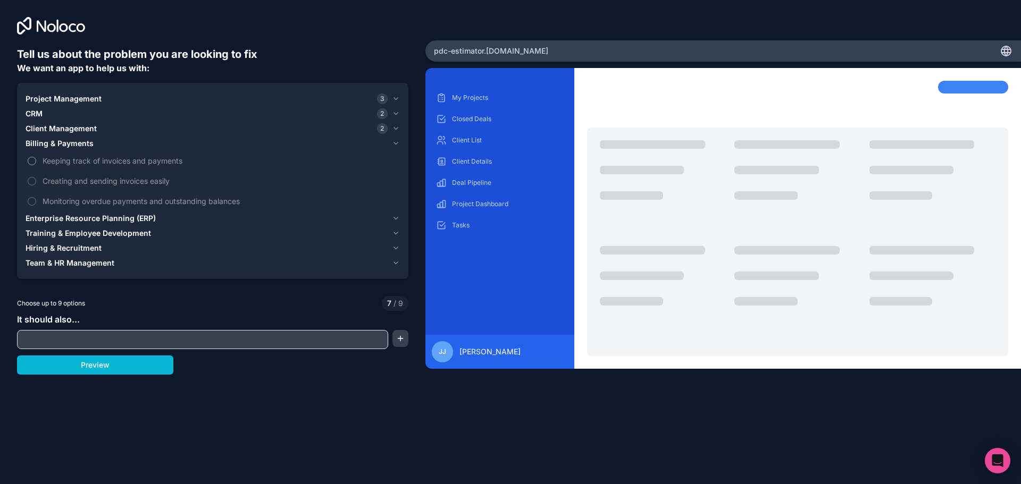
click at [96, 160] on span "Keeping track of invoices and payments" at bounding box center [220, 160] width 355 height 11
click at [36, 160] on button "Keeping track of invoices and payments" at bounding box center [32, 161] width 9 height 9
click at [85, 183] on span "Creating and sending invoices easily" at bounding box center [220, 180] width 355 height 11
click at [36, 183] on button "Creating and sending invoices easily" at bounding box center [32, 181] width 9 height 9
click at [86, 199] on span "Monitoring overdue payments and outstanding balances" at bounding box center [220, 201] width 355 height 11
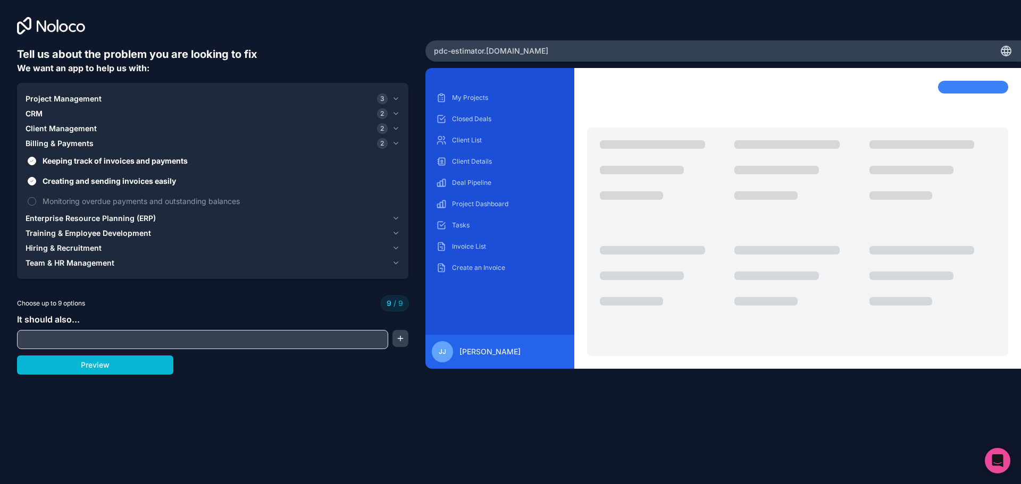
click at [83, 124] on span "Client Management" at bounding box center [61, 128] width 71 height 11
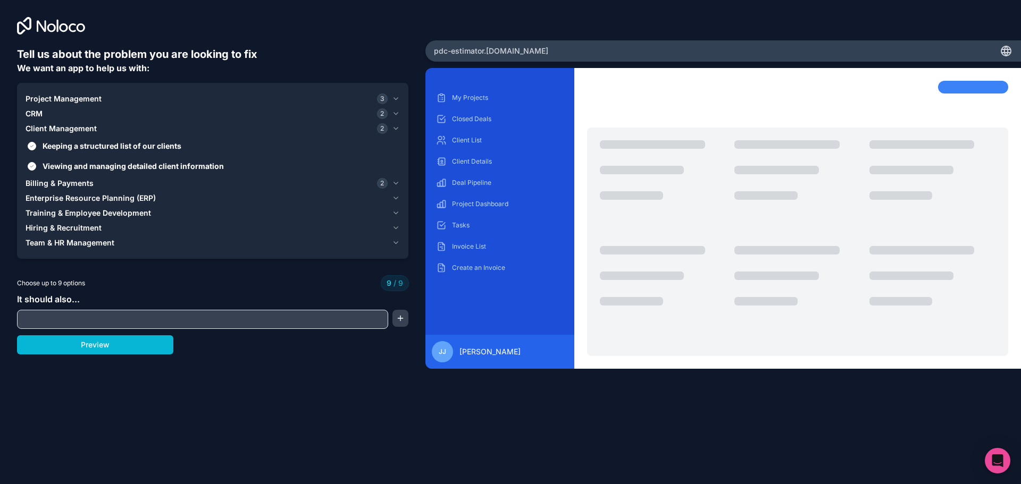
click at [80, 111] on div "CRM 2" at bounding box center [207, 113] width 362 height 11
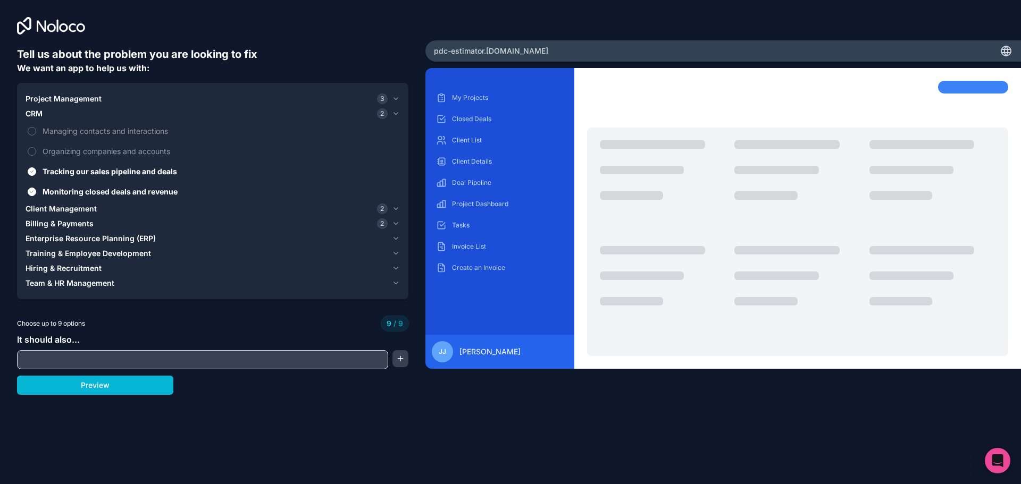
click at [86, 104] on span "Project Management" at bounding box center [64, 99] width 76 height 11
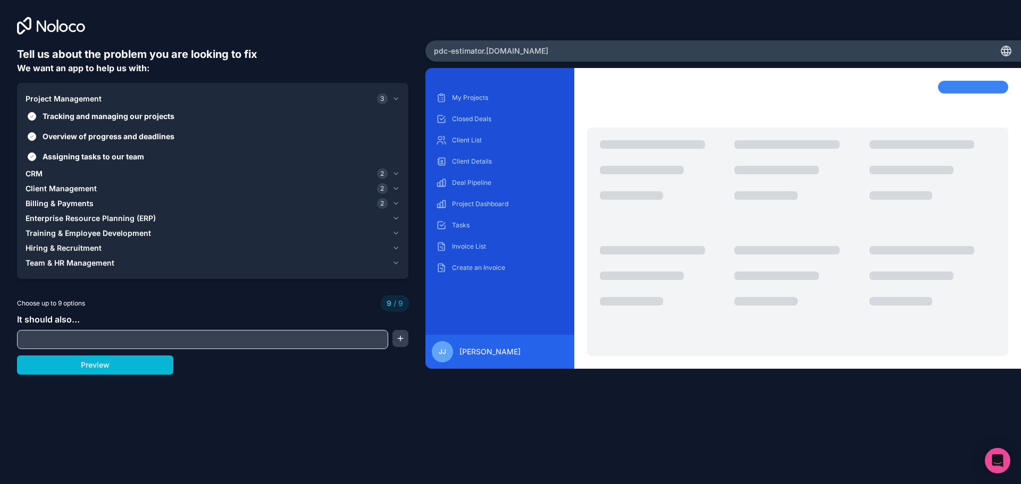
click at [66, 194] on span "Client Management" at bounding box center [61, 188] width 71 height 11
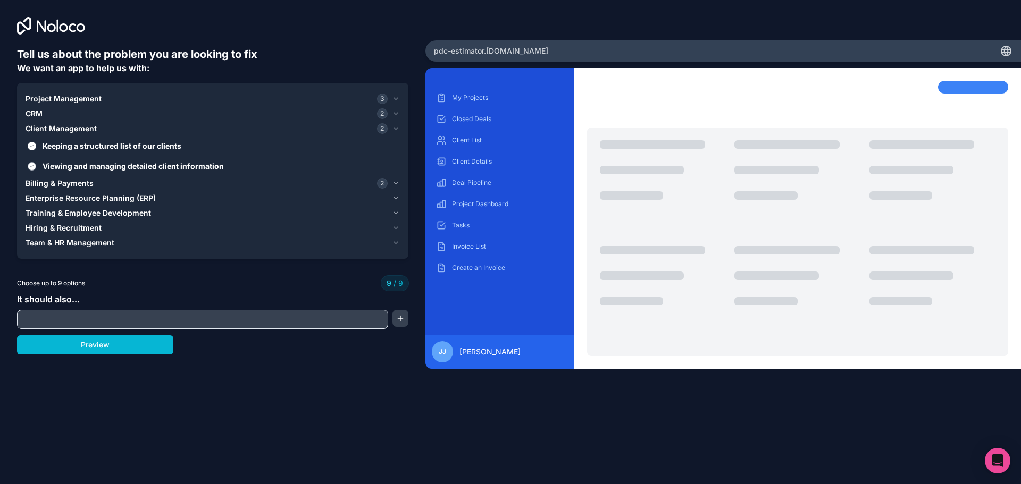
click at [76, 164] on span "Viewing and managing detailed client information" at bounding box center [220, 166] width 355 height 11
click at [36, 164] on button "Viewing and managing detailed client information" at bounding box center [32, 166] width 9 height 9
click at [77, 199] on span "Enterprise Resource Planning (ERP)" at bounding box center [91, 198] width 130 height 11
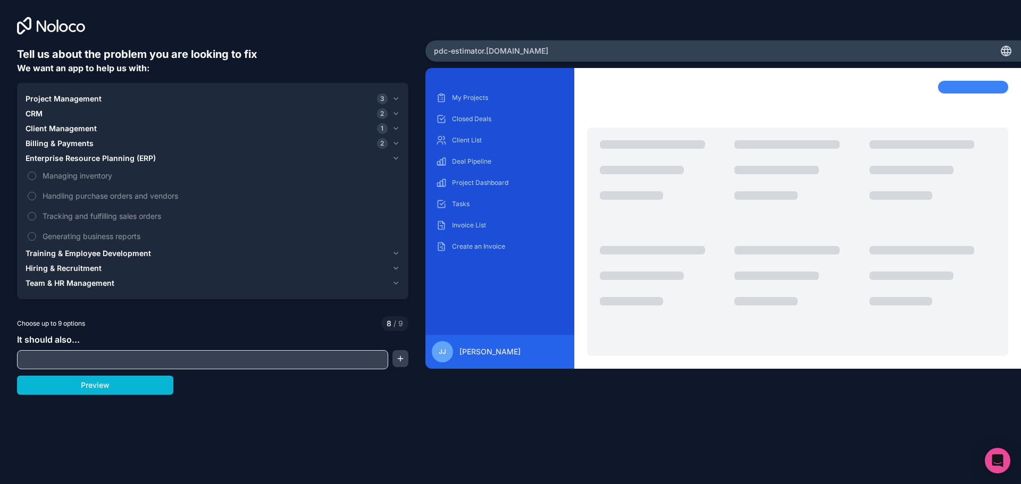
click at [88, 146] on span "Billing & Payments" at bounding box center [60, 143] width 68 height 11
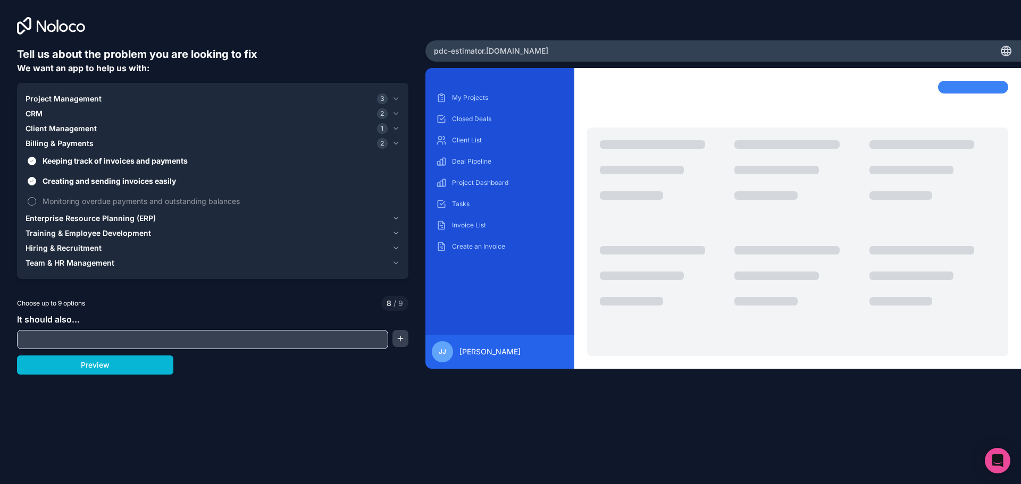
click at [88, 194] on label "Monitoring overdue payments and outstanding balances" at bounding box center [213, 201] width 374 height 20
click at [36, 197] on button "Monitoring overdue payments and outstanding balances" at bounding box center [32, 201] width 9 height 9
click at [123, 334] on input "text" at bounding box center [203, 339] width 366 height 15
click at [398, 341] on button "button" at bounding box center [400, 338] width 16 height 17
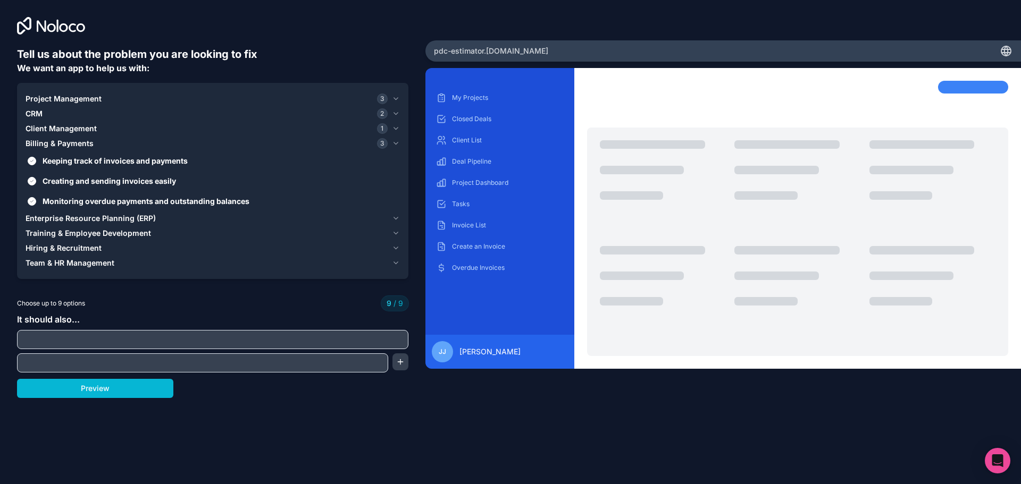
click at [351, 342] on input "text" at bounding box center [213, 339] width 386 height 15
click at [120, 385] on button "Preview" at bounding box center [95, 388] width 156 height 19
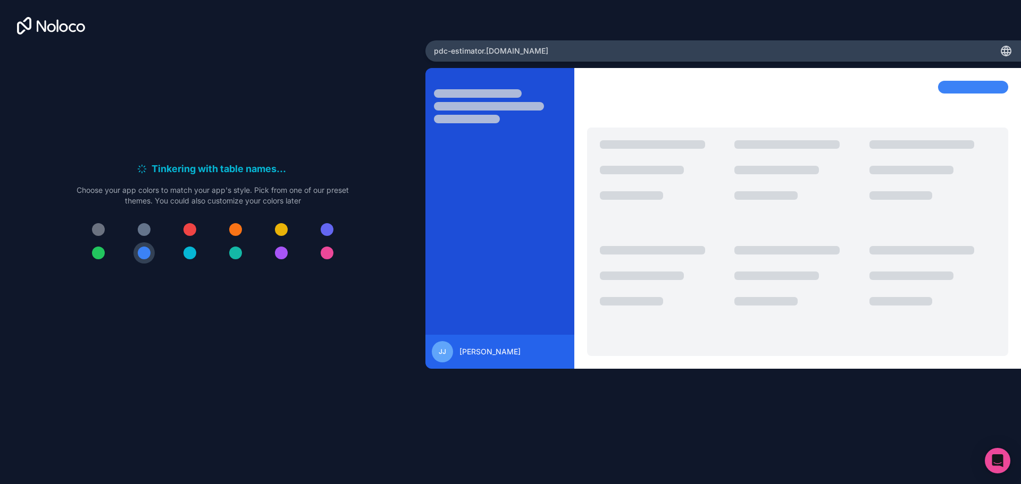
click at [235, 229] on div at bounding box center [235, 229] width 13 height 13
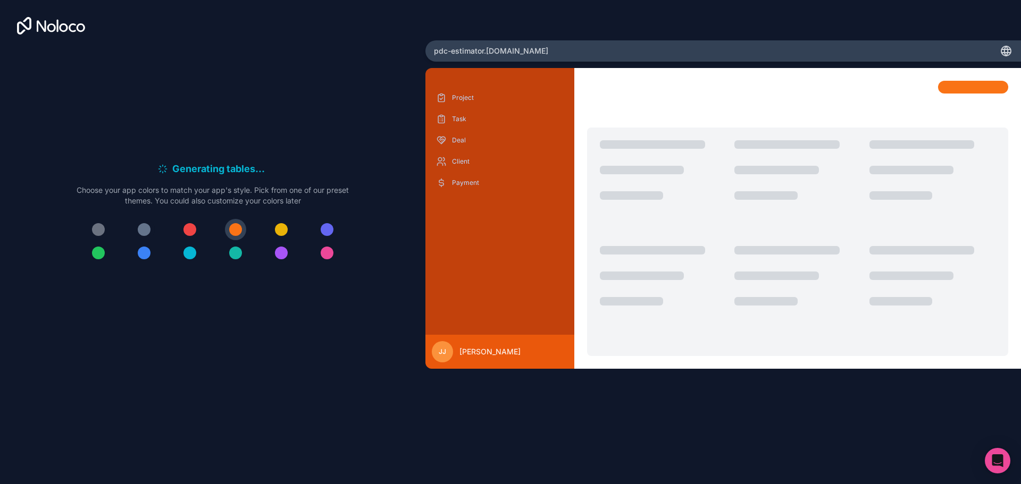
click at [147, 230] on div at bounding box center [144, 229] width 13 height 13
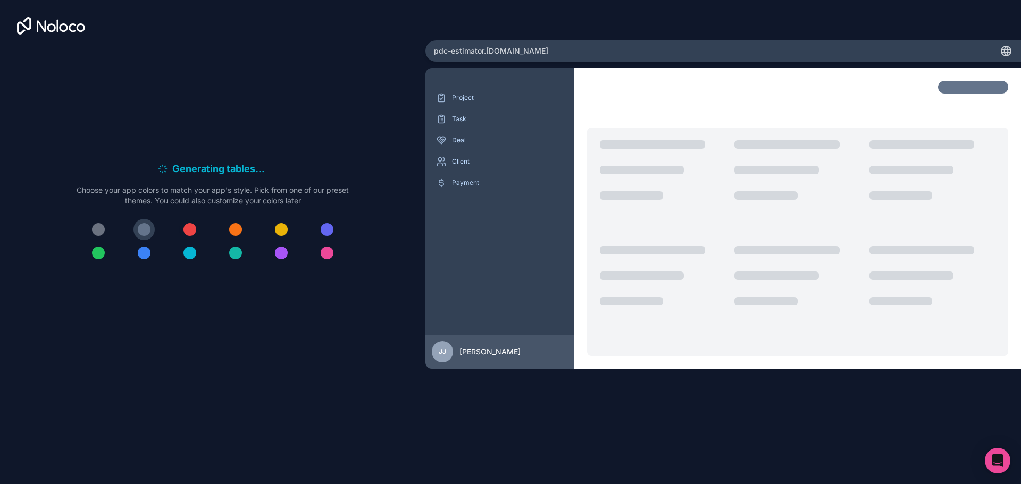
click at [189, 230] on div at bounding box center [189, 229] width 13 height 13
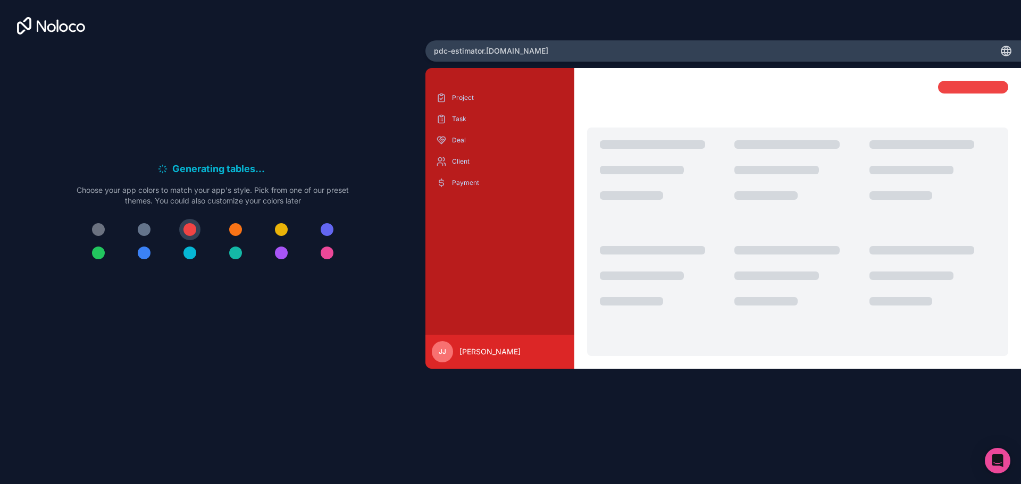
click at [234, 228] on div at bounding box center [235, 229] width 13 height 13
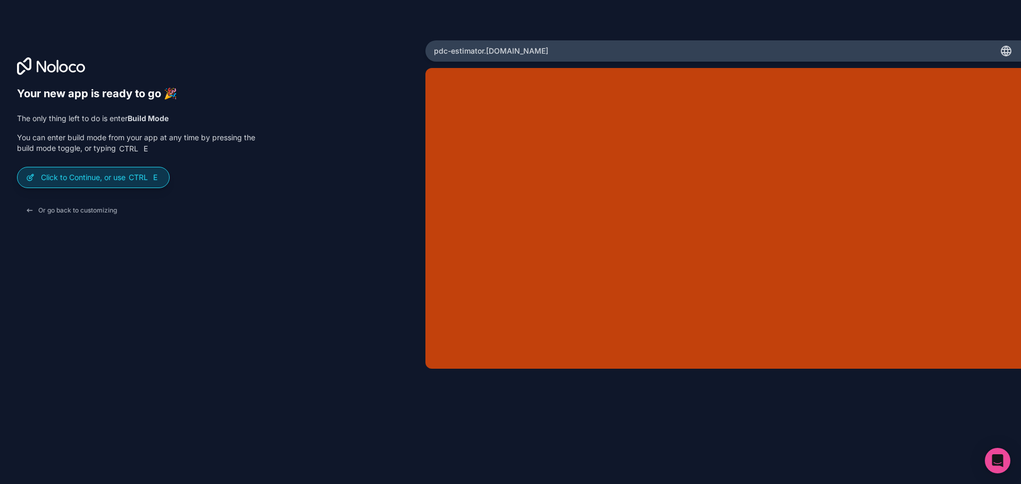
click at [100, 183] on p "Click to Continue, or use Ctrl E" at bounding box center [101, 177] width 120 height 11
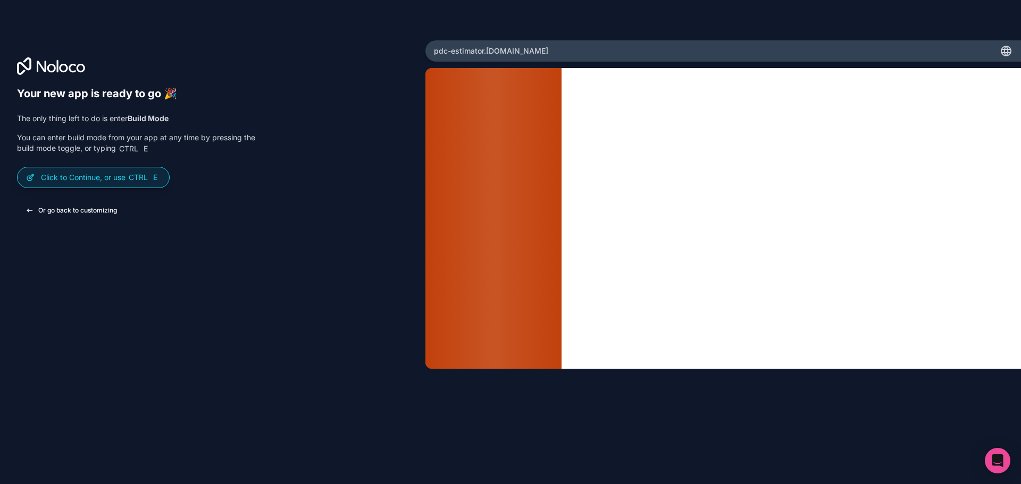
click at [82, 210] on button "Or go back to customizing" at bounding box center [71, 210] width 108 height 19
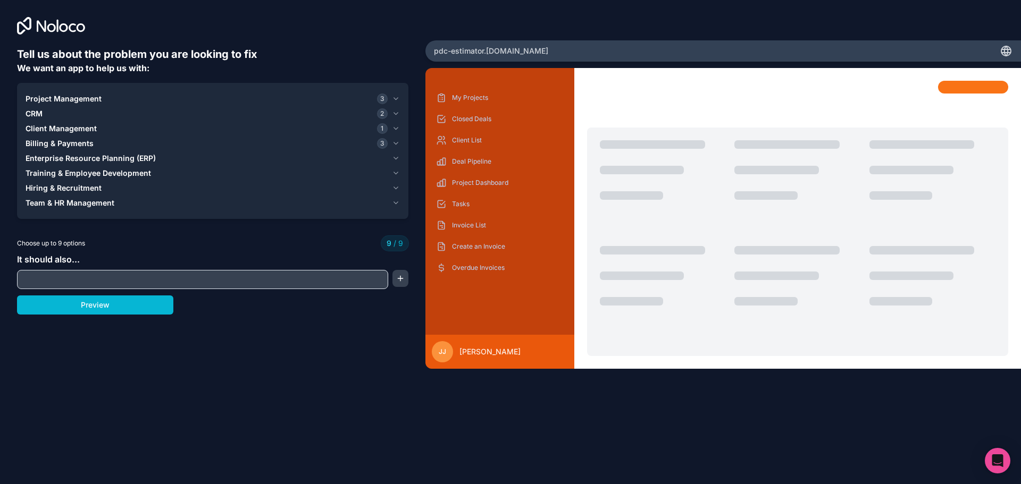
click at [86, 279] on input "text" at bounding box center [203, 279] width 366 height 15
type input "be able to do estiamtes while in the field. i want to enter a detail like bathr…"
click at [399, 280] on button "button" at bounding box center [400, 278] width 16 height 17
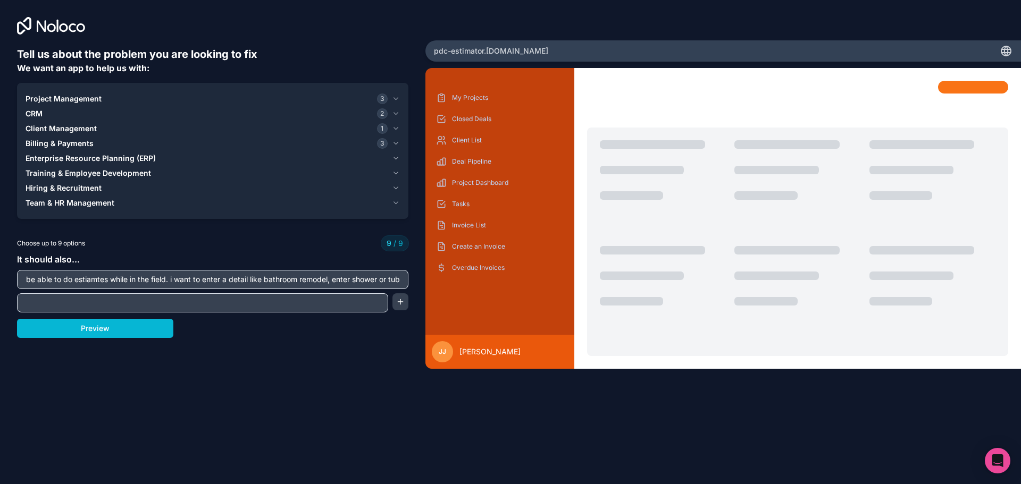
click at [154, 306] on input "text" at bounding box center [203, 303] width 366 height 15
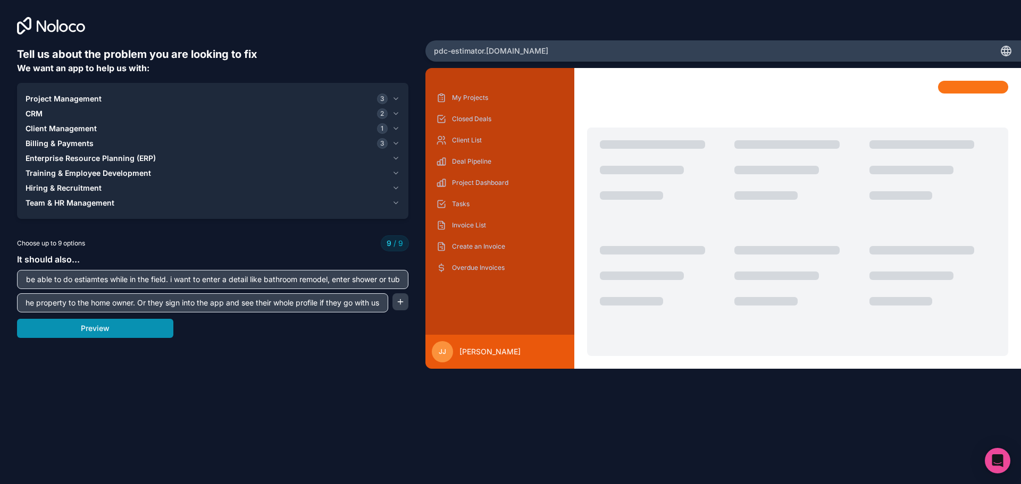
type input "i also want it to be able to generate the complete accurate branded estimate pd…"
click at [131, 333] on button "Preview" at bounding box center [95, 328] width 156 height 19
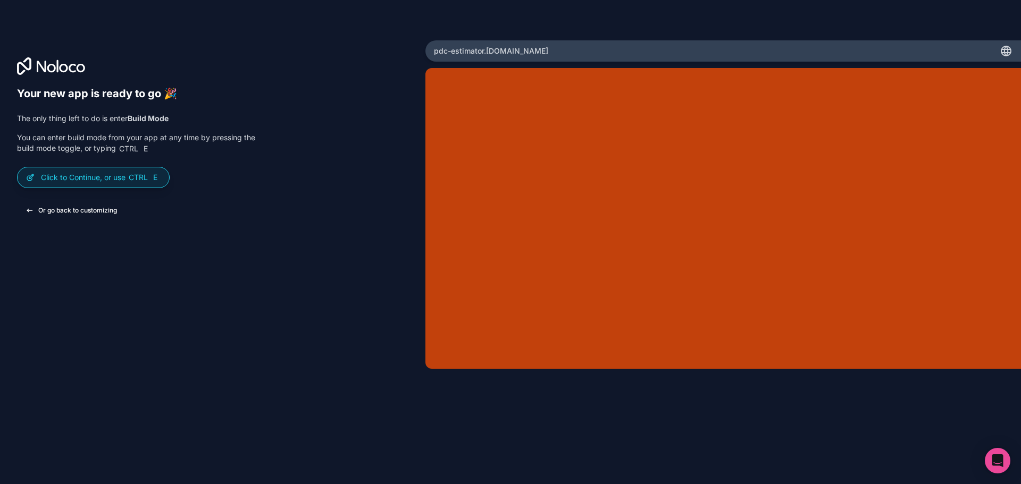
click at [87, 210] on button "Or go back to customizing" at bounding box center [71, 210] width 108 height 19
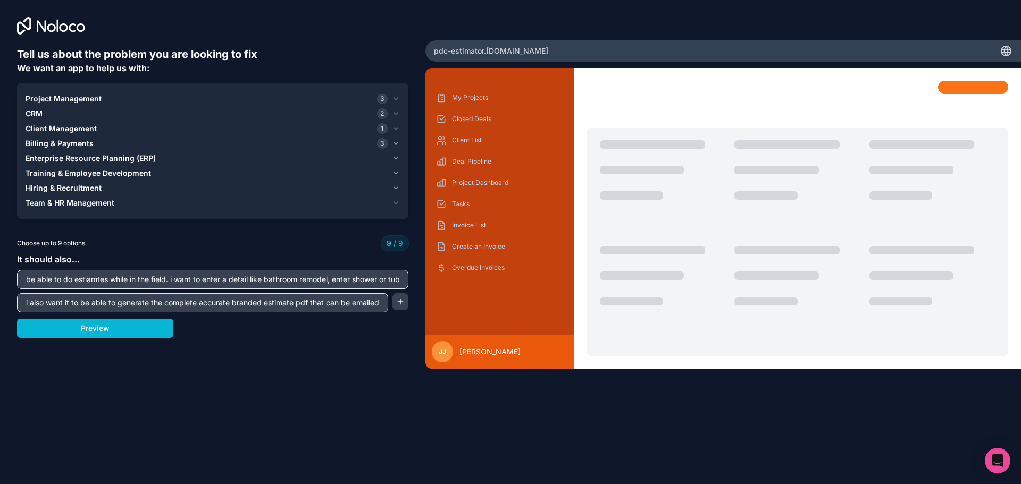
click at [47, 32] on icon at bounding box center [51, 26] width 68 height 18
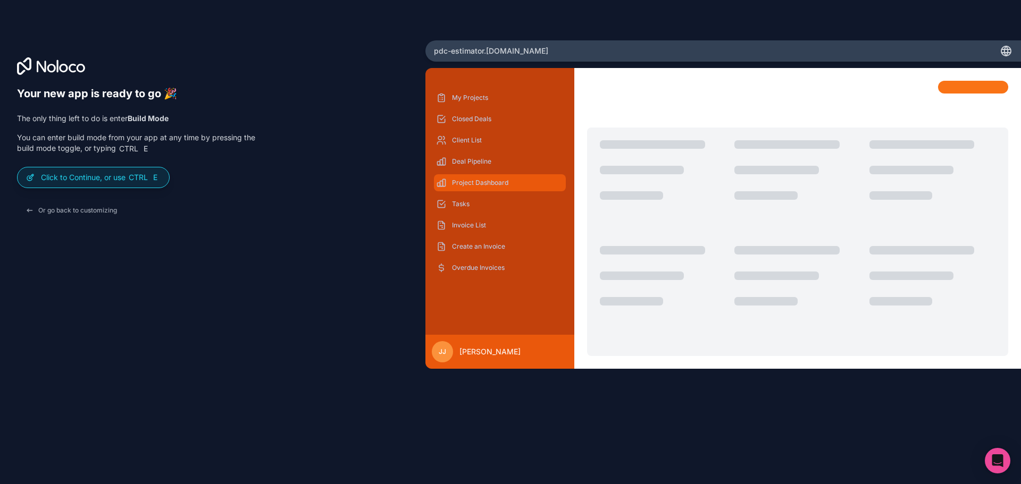
click at [470, 182] on p "Project Dashboard" at bounding box center [508, 183] width 112 height 9
click at [473, 209] on div "Tasks" at bounding box center [500, 204] width 132 height 17
click at [481, 218] on div "Invoice List" at bounding box center [500, 225] width 132 height 17
click at [60, 210] on button "Or go back to customizing" at bounding box center [71, 210] width 108 height 19
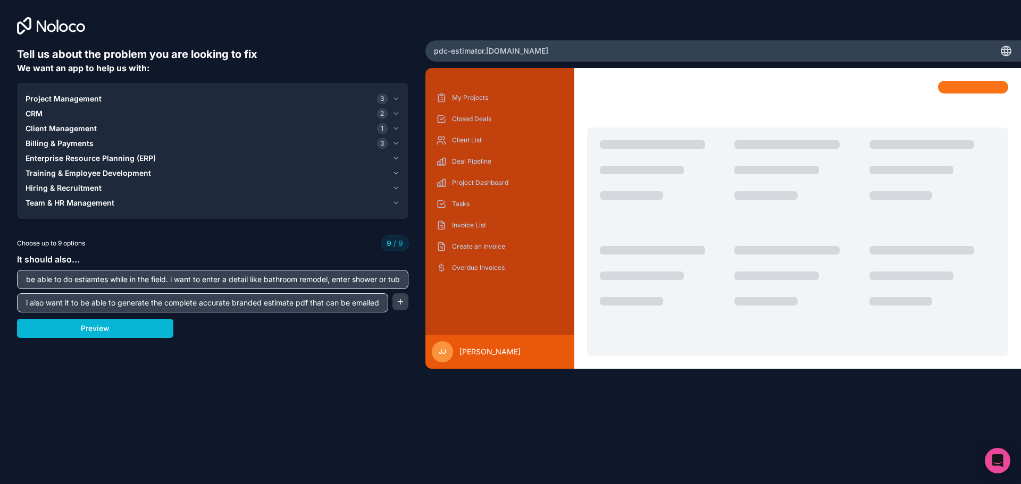
click at [121, 103] on div "Project Management 3" at bounding box center [207, 99] width 362 height 11
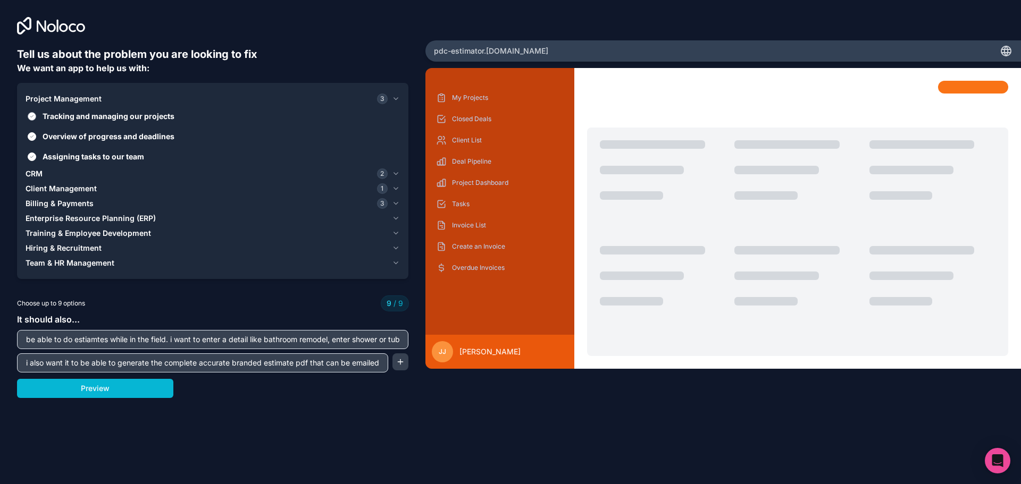
click at [121, 115] on span "Tracking and managing our projects" at bounding box center [220, 116] width 355 height 11
click at [36, 115] on button "Tracking and managing our projects" at bounding box center [32, 116] width 9 height 9
click at [123, 133] on span "Overview of progress and deadlines" at bounding box center [220, 136] width 355 height 11
click at [36, 133] on button "Overview of progress and deadlines" at bounding box center [32, 136] width 9 height 9
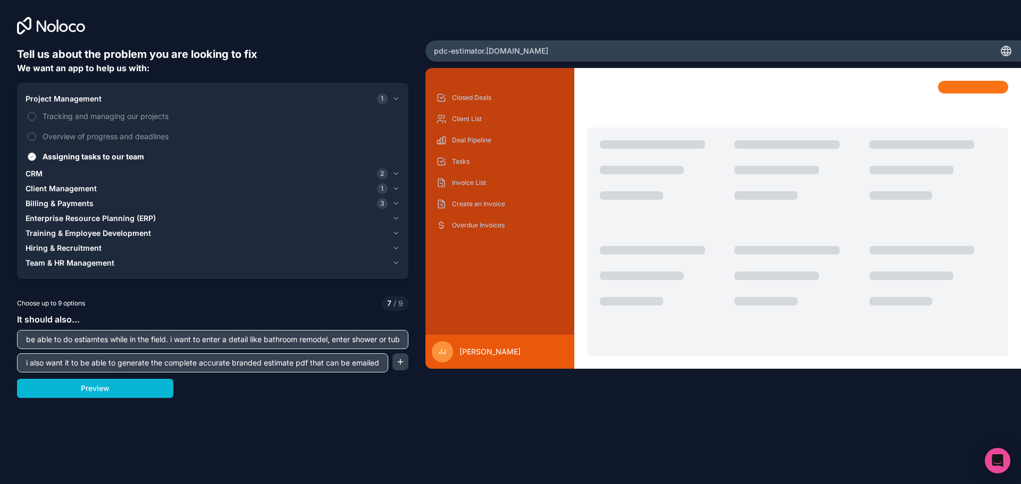
click at [115, 154] on span "Assigning tasks to our team" at bounding box center [220, 156] width 355 height 11
click at [36, 154] on button "Assigning tasks to our team" at bounding box center [32, 157] width 9 height 9
click at [112, 172] on div "CRM 2" at bounding box center [207, 174] width 362 height 11
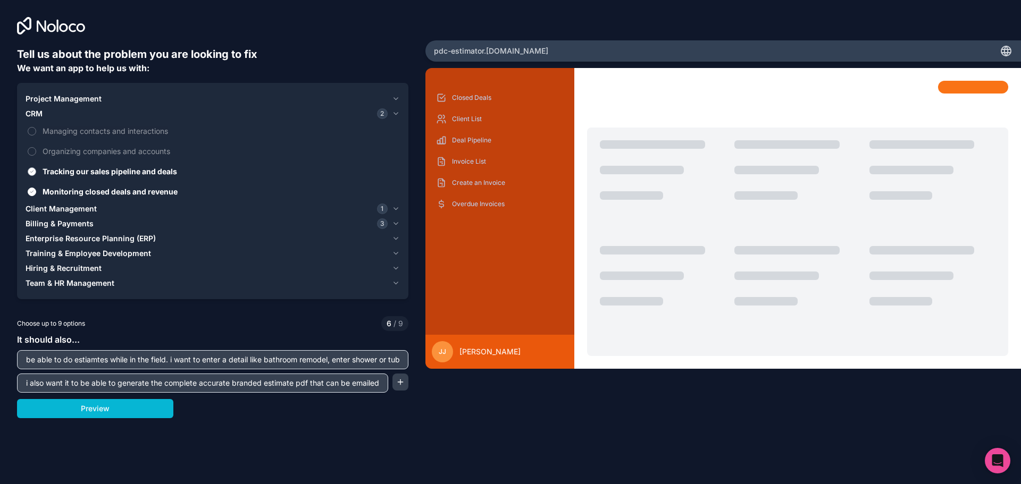
click at [111, 168] on span "Tracking our sales pipeline and deals" at bounding box center [220, 171] width 355 height 11
click at [36, 168] on button "Tracking our sales pipeline and deals" at bounding box center [32, 172] width 9 height 9
click at [111, 190] on span "Monitoring closed deals and revenue" at bounding box center [220, 191] width 355 height 11
click at [36, 190] on button "Monitoring closed deals and revenue" at bounding box center [32, 192] width 9 height 9
click at [87, 208] on span "Client Management" at bounding box center [61, 209] width 71 height 11
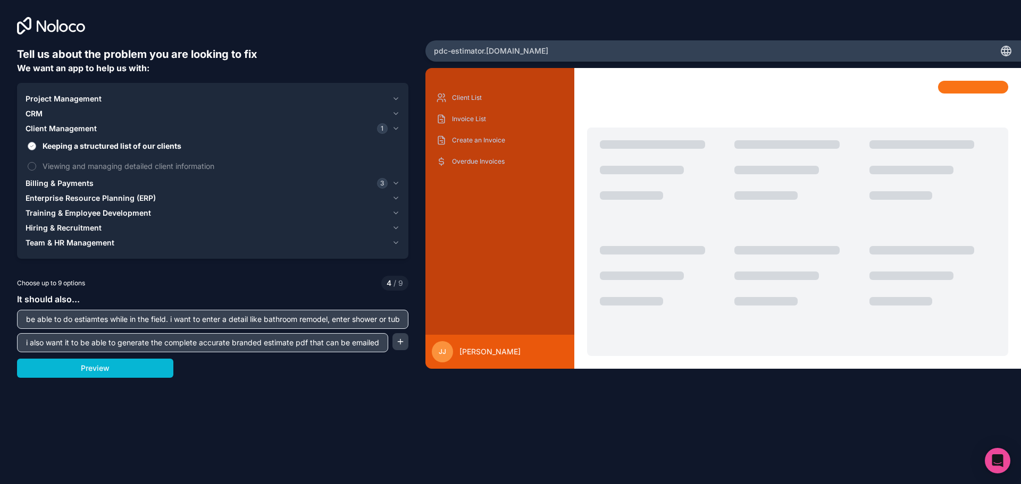
click at [105, 146] on span "Keeping a structured list of our clients" at bounding box center [220, 145] width 355 height 11
click at [36, 146] on button "Keeping a structured list of our clients" at bounding box center [32, 146] width 9 height 9
click at [84, 184] on span "Billing & Payments" at bounding box center [60, 183] width 68 height 11
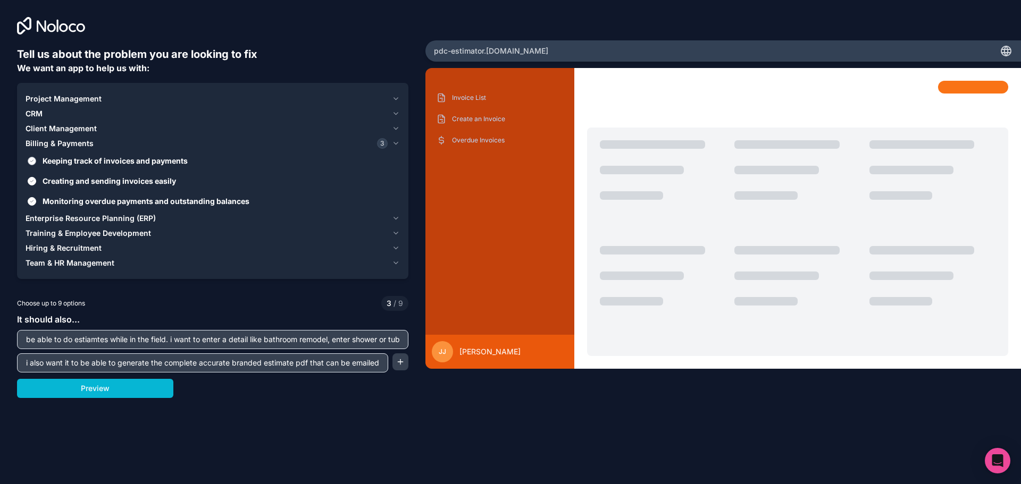
click at [83, 159] on span "Keeping track of invoices and payments" at bounding box center [220, 160] width 355 height 11
click at [36, 159] on button "Keeping track of invoices and payments" at bounding box center [32, 161] width 9 height 9
drag, startPoint x: 83, startPoint y: 177, endPoint x: 85, endPoint y: 186, distance: 9.1
click at [83, 180] on span "Creating and sending invoices easily" at bounding box center [220, 180] width 355 height 11
click at [36, 180] on button "Creating and sending invoices easily" at bounding box center [32, 181] width 9 height 9
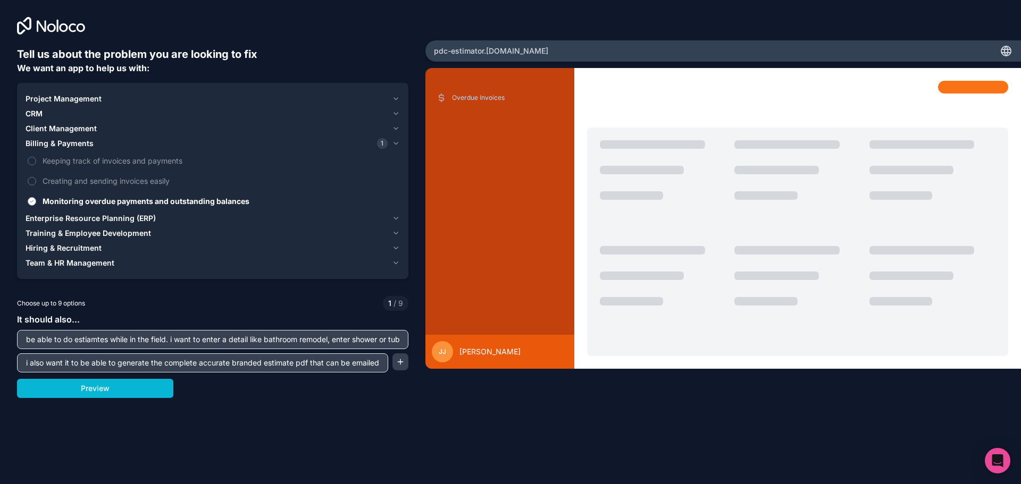
click at [86, 204] on span "Monitoring overdue payments and outstanding balances" at bounding box center [220, 201] width 355 height 11
click at [36, 204] on button "Monitoring overdue payments and outstanding balances" at bounding box center [32, 201] width 9 height 9
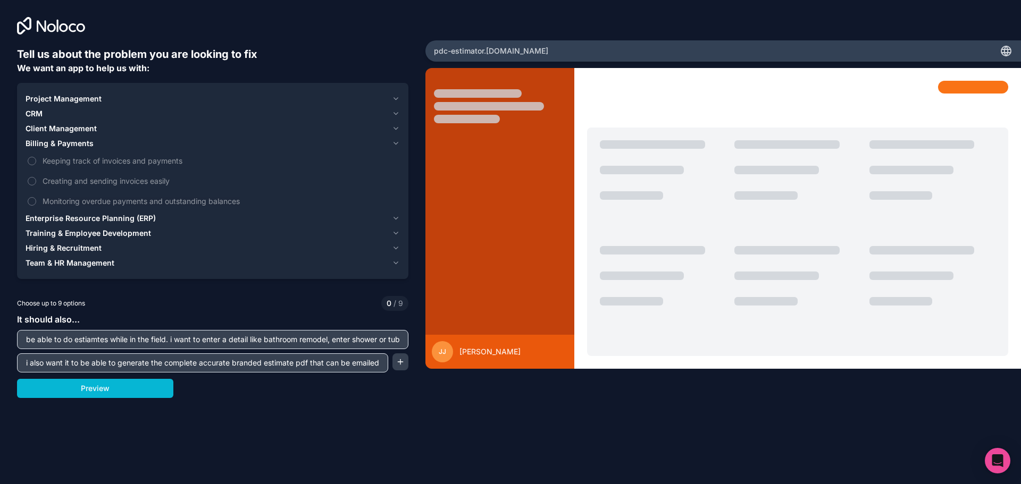
click at [88, 221] on span "Enterprise Resource Planning (ERP)" at bounding box center [91, 218] width 130 height 11
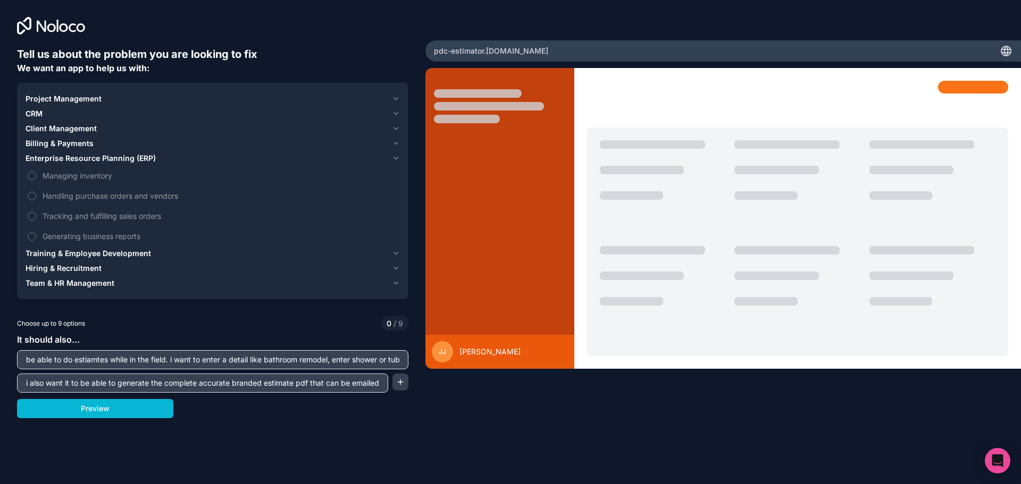
click at [91, 252] on span "Training & Employee Development" at bounding box center [89, 253] width 126 height 11
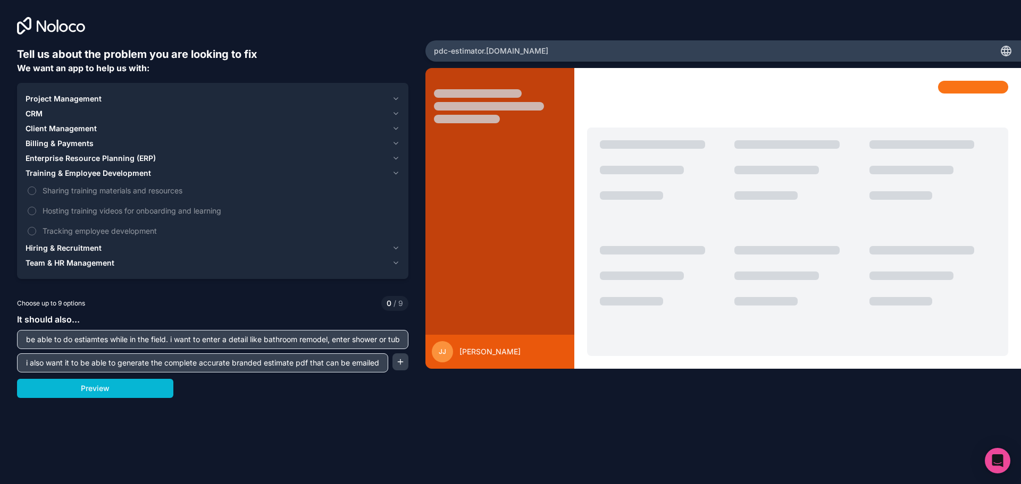
click at [86, 254] on button "Hiring & Recruitment" at bounding box center [213, 248] width 374 height 15
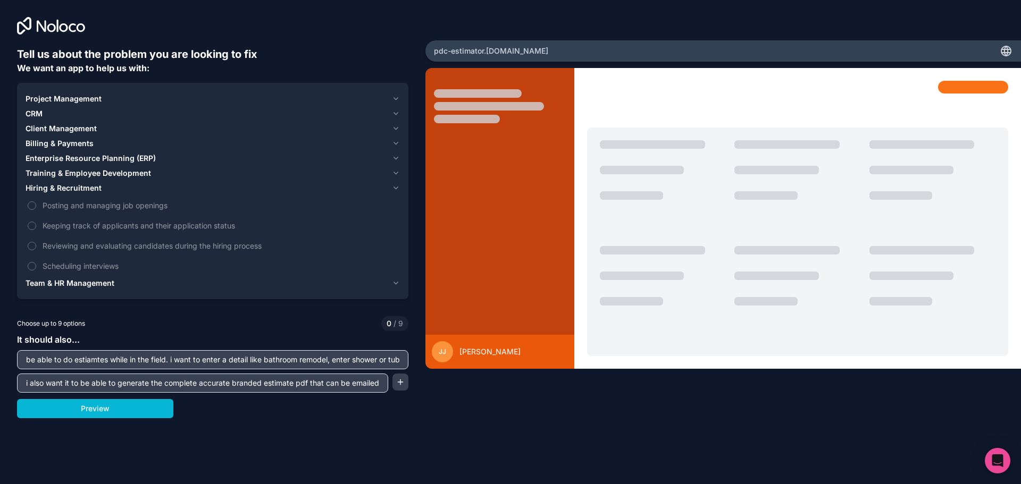
click at [85, 288] on span "Team & HR Management" at bounding box center [70, 283] width 89 height 11
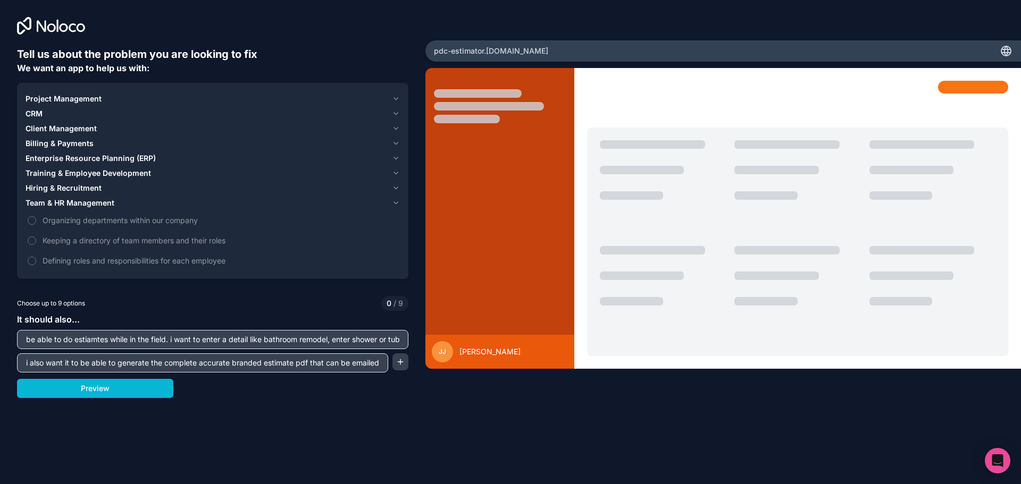
click at [52, 98] on span "Project Management" at bounding box center [64, 99] width 76 height 11
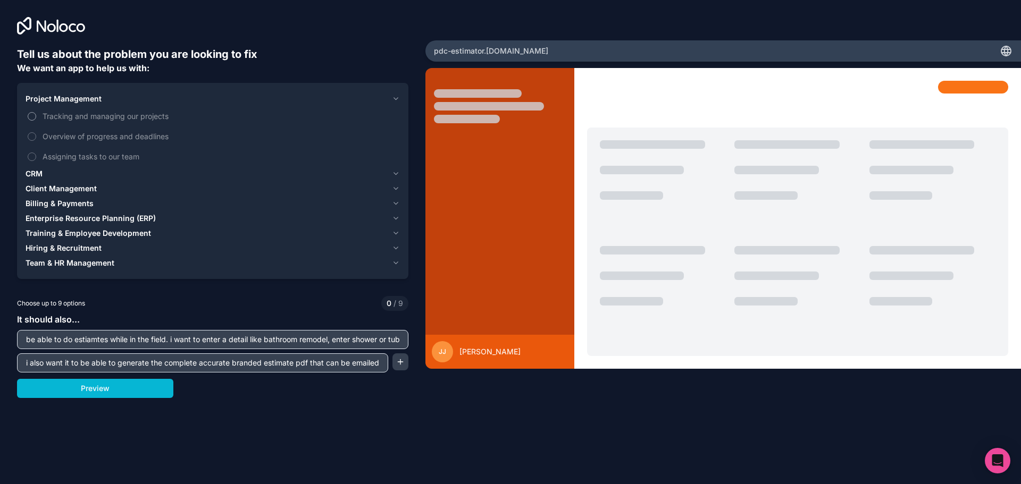
click at [94, 119] on span "Tracking and managing our projects" at bounding box center [220, 116] width 355 height 11
click at [36, 119] on button "Tracking and managing our projects" at bounding box center [32, 116] width 9 height 9
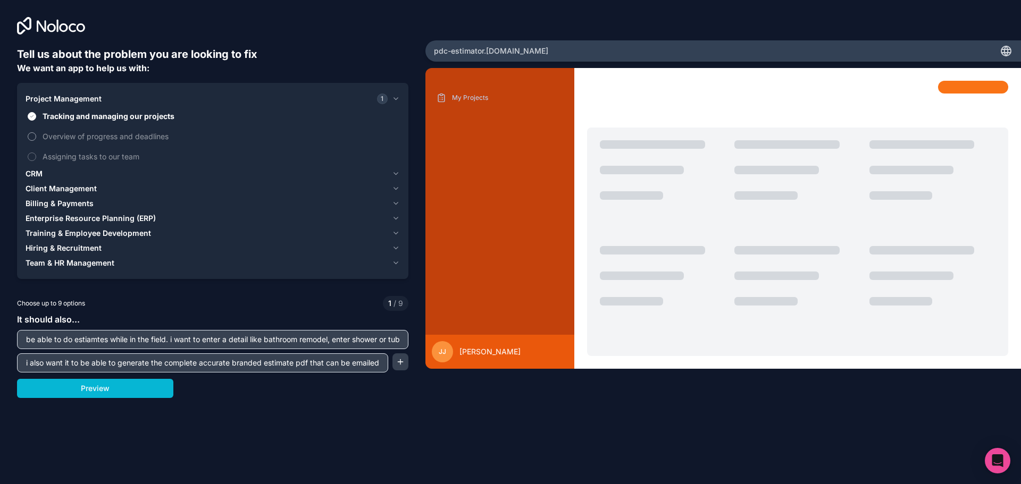
click at [93, 141] on span "Overview of progress and deadlines" at bounding box center [220, 136] width 355 height 11
click at [36, 141] on button "Overview of progress and deadlines" at bounding box center [32, 136] width 9 height 9
click at [93, 158] on span "Assigning tasks to our team" at bounding box center [220, 156] width 355 height 11
click at [36, 158] on button "Assigning tasks to our team" at bounding box center [32, 157] width 9 height 9
click at [89, 174] on div "CRM" at bounding box center [207, 174] width 362 height 11
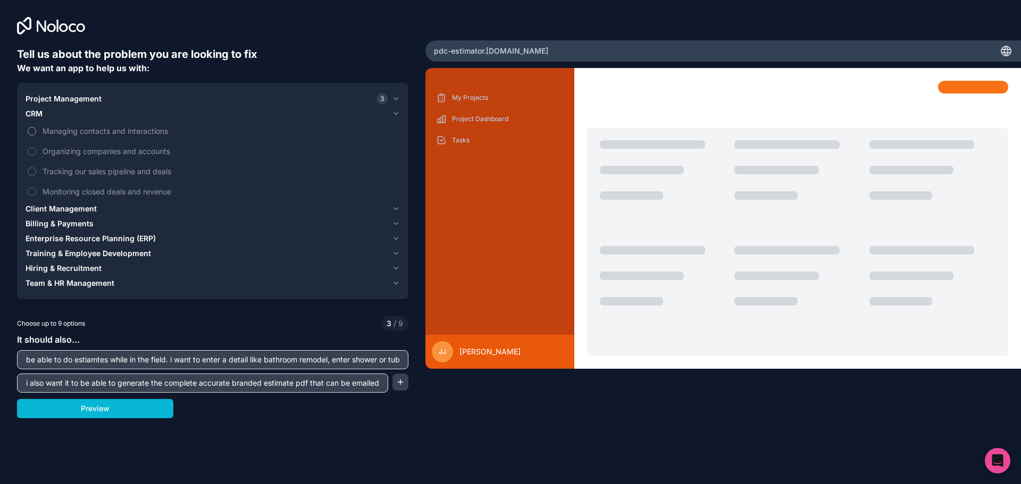
click at [100, 132] on span "Managing contacts and interactions" at bounding box center [220, 131] width 355 height 11
click at [36, 132] on button "Managing contacts and interactions" at bounding box center [32, 131] width 9 height 9
click at [98, 153] on span "Organizing companies and accounts" at bounding box center [220, 151] width 355 height 11
click at [36, 153] on button "Organizing companies and accounts" at bounding box center [32, 151] width 9 height 9
click at [104, 149] on span "Organizing companies and accounts" at bounding box center [220, 151] width 355 height 11
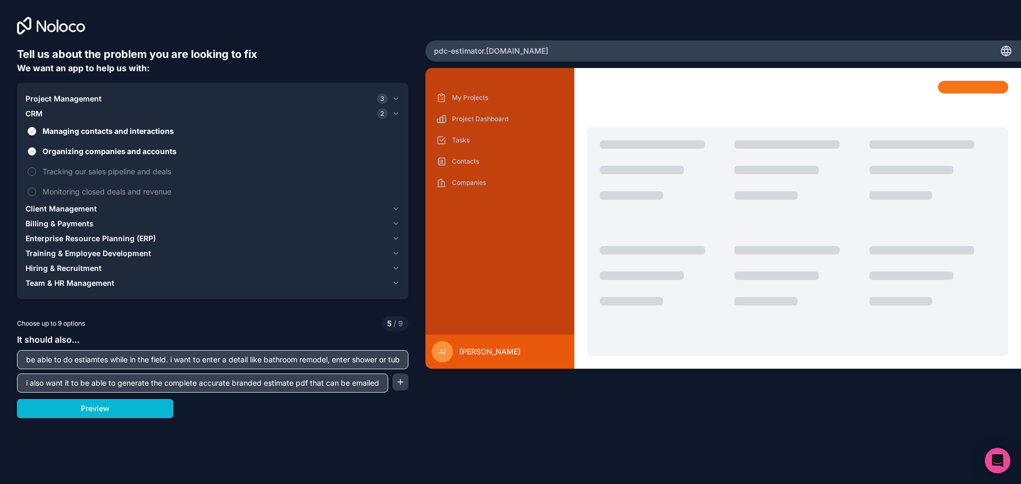
click at [36, 149] on button "Organizing companies and accounts" at bounding box center [32, 151] width 9 height 9
click at [80, 212] on span "Client Management" at bounding box center [61, 209] width 71 height 11
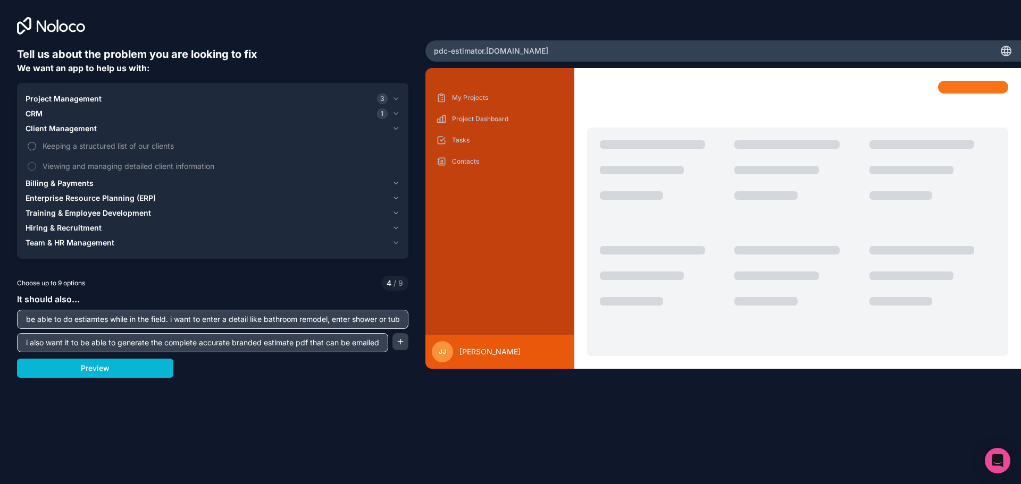
click at [94, 146] on span "Keeping a structured list of our clients" at bounding box center [220, 145] width 355 height 11
click at [36, 146] on button "Keeping a structured list of our clients" at bounding box center [32, 146] width 9 height 9
click at [93, 170] on span "Viewing and managing detailed client information" at bounding box center [220, 166] width 355 height 11
click at [36, 170] on button "Viewing and managing detailed client information" at bounding box center [32, 166] width 9 height 9
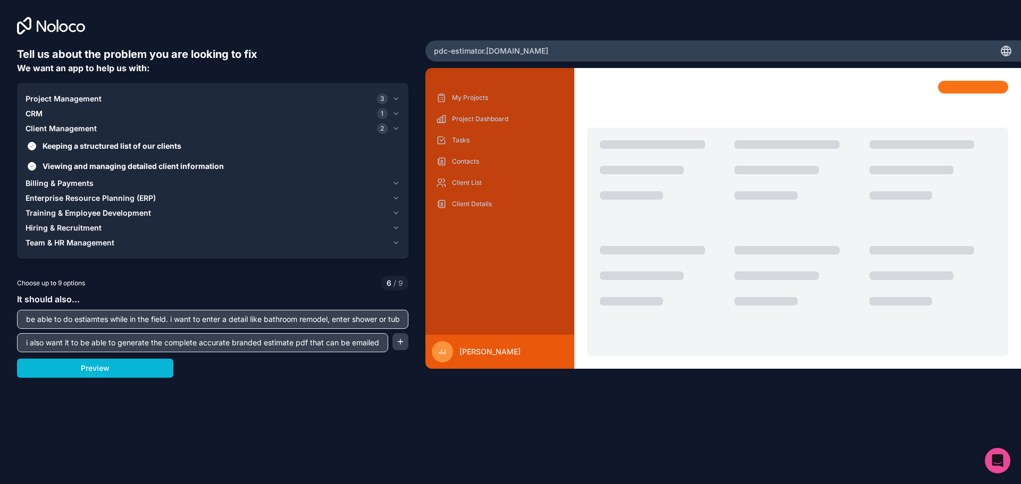
click at [86, 182] on span "Billing & Payments" at bounding box center [60, 183] width 68 height 11
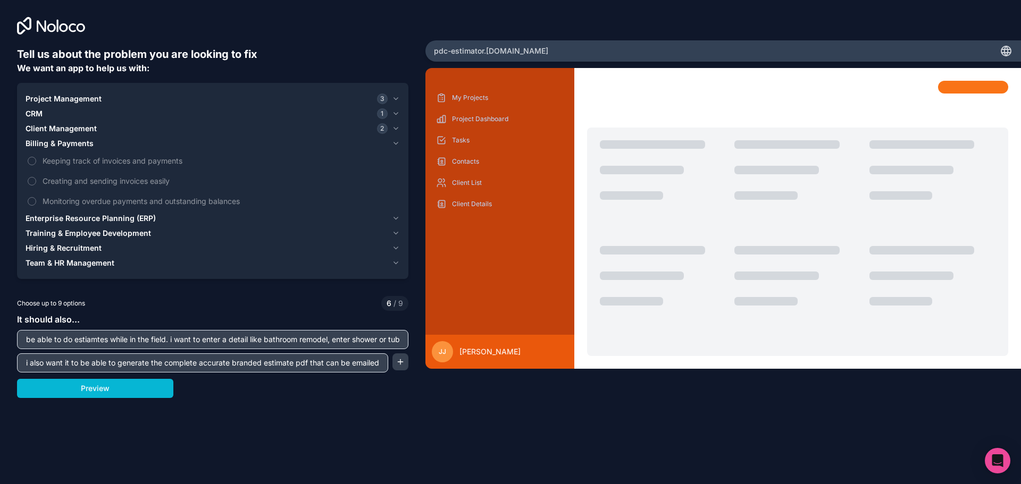
click at [88, 219] on span "Enterprise Resource Planning (ERP)" at bounding box center [91, 218] width 130 height 11
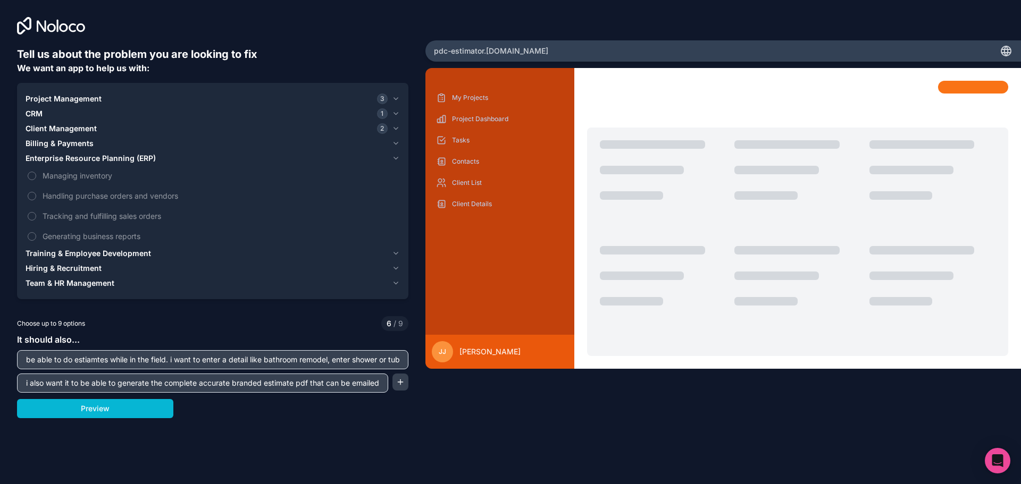
click at [85, 247] on button "Training & Employee Development" at bounding box center [213, 253] width 374 height 15
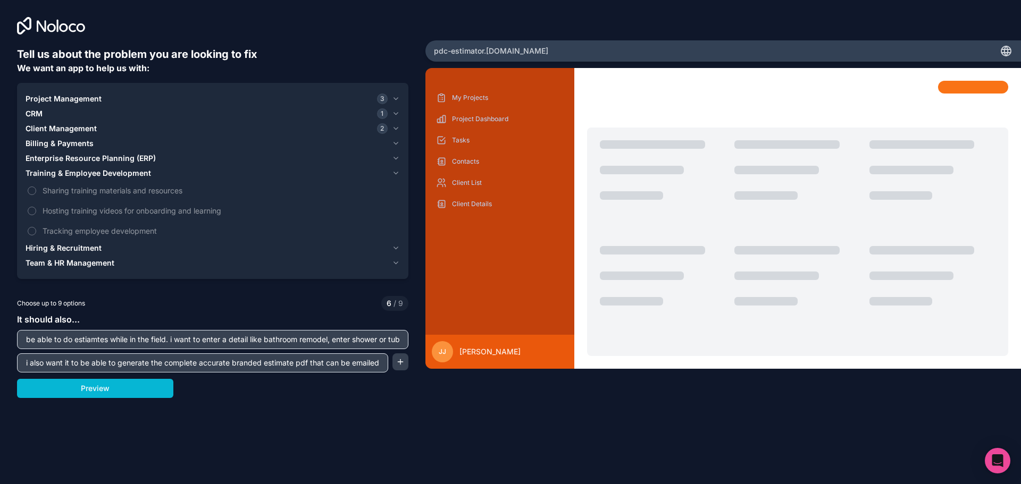
click at [198, 338] on input "be able to do estiamtes while in the field. i want to enter a detail like bathr…" at bounding box center [213, 339] width 386 height 15
click at [198, 337] on input "be able to do estiamtes while in the field. i want to enter a detail like bathr…" at bounding box center [213, 339] width 386 height 15
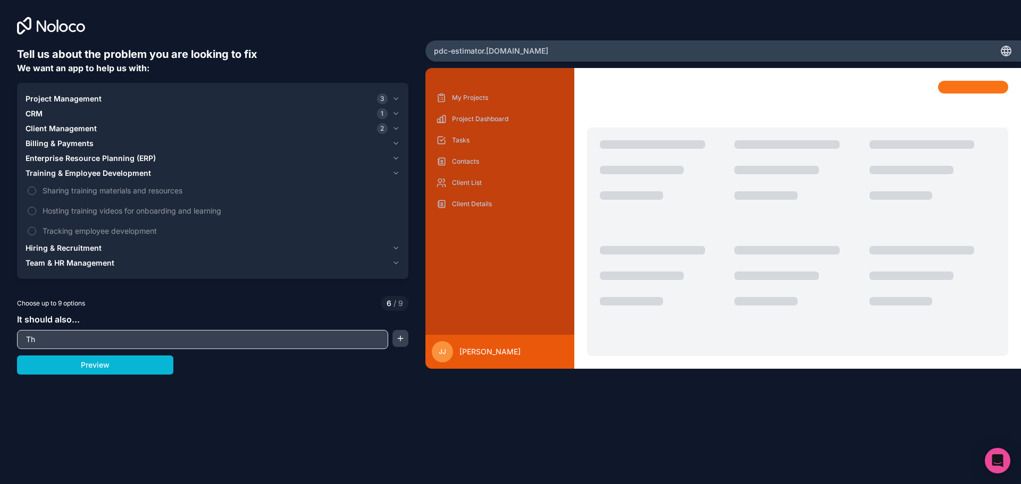
type input "T"
type input "generate estimates with accurate dollar amounts based on the sqft for an ADU ga…"
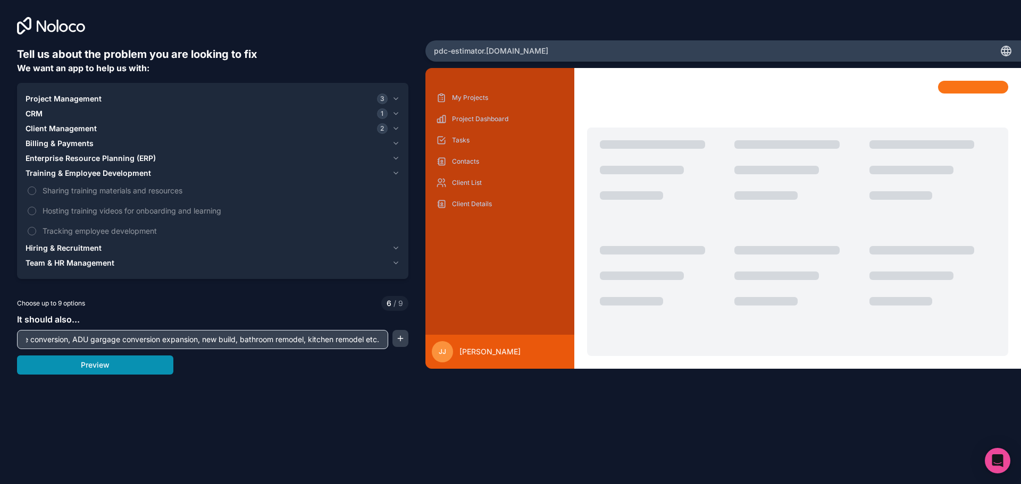
click at [124, 366] on button "Preview" at bounding box center [95, 365] width 156 height 19
